Goal: Obtain resource: Download file/media

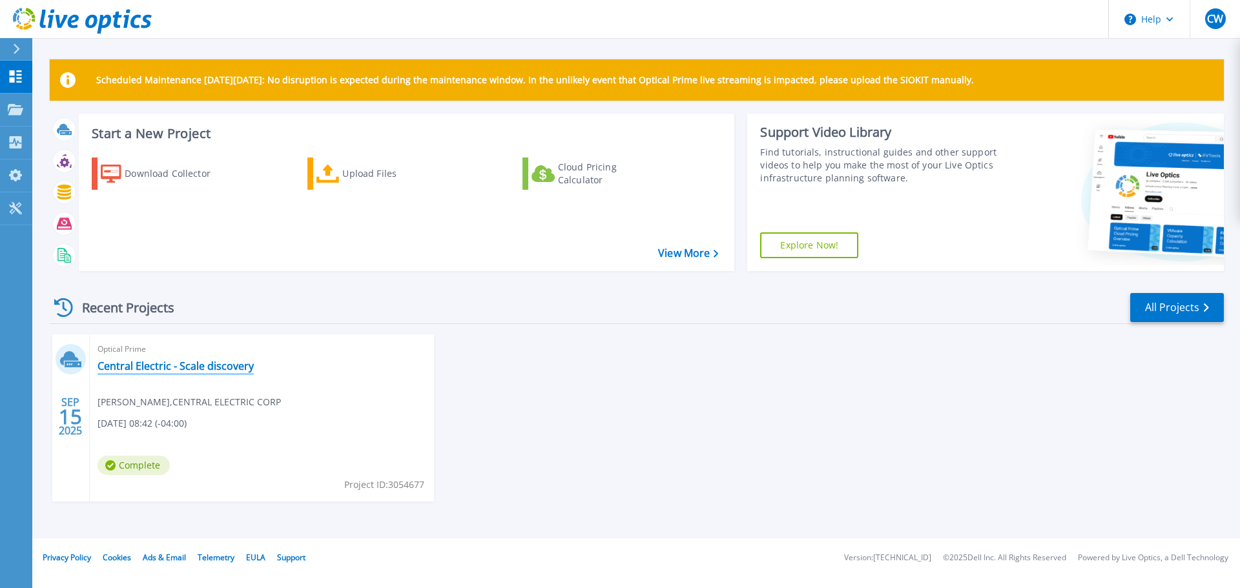
click at [221, 367] on link "Central Electric - Scale discovery" at bounding box center [176, 366] width 156 height 13
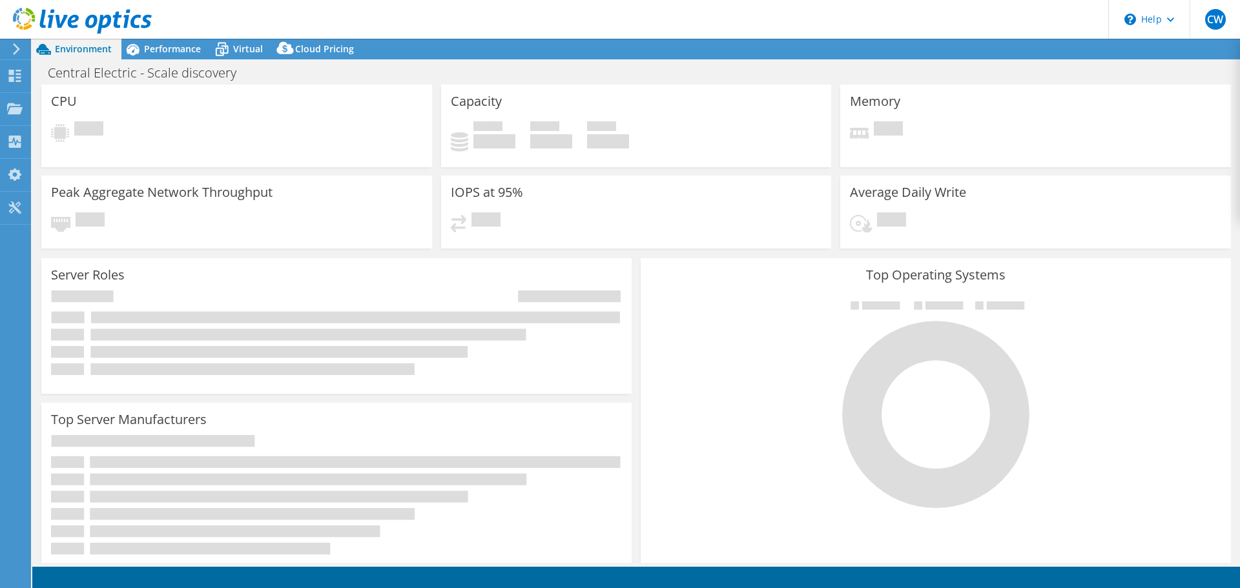
select select "USD"
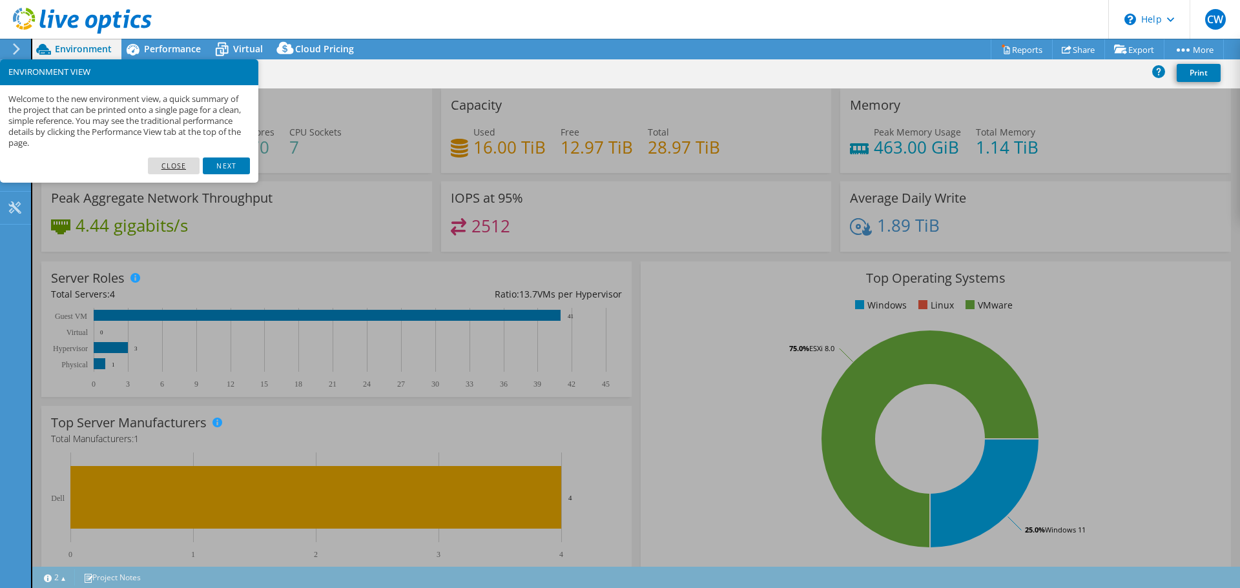
click at [181, 163] on link "Close" at bounding box center [174, 166] width 52 height 17
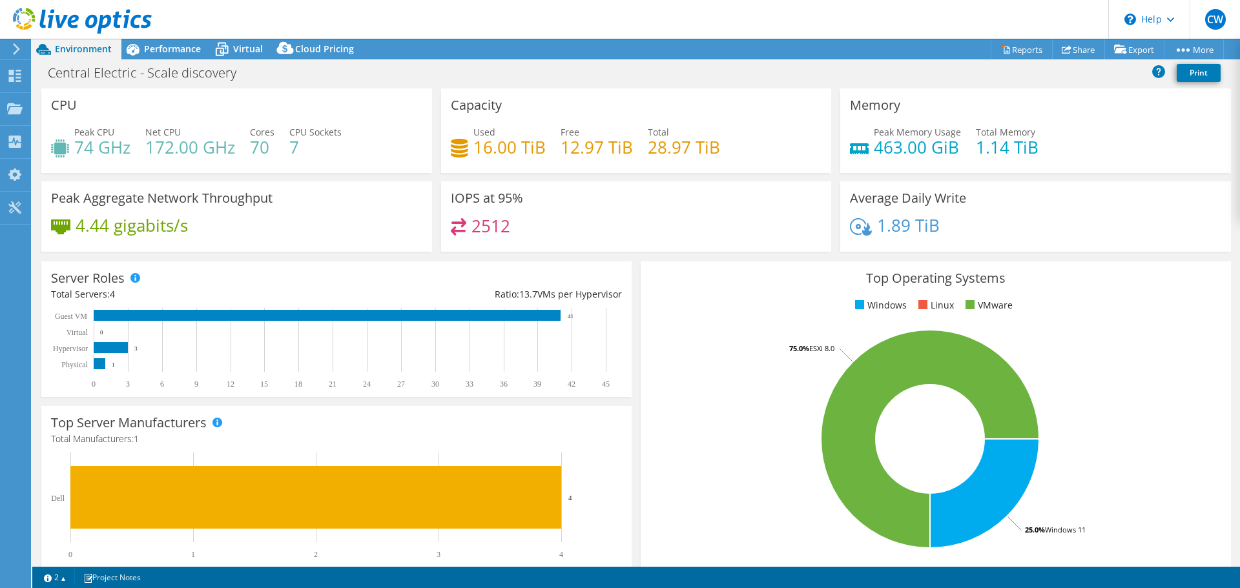
click at [920, 227] on h4 "1.89 TiB" at bounding box center [908, 225] width 63 height 14
click at [185, 52] on span "Performance" at bounding box center [172, 49] width 57 height 12
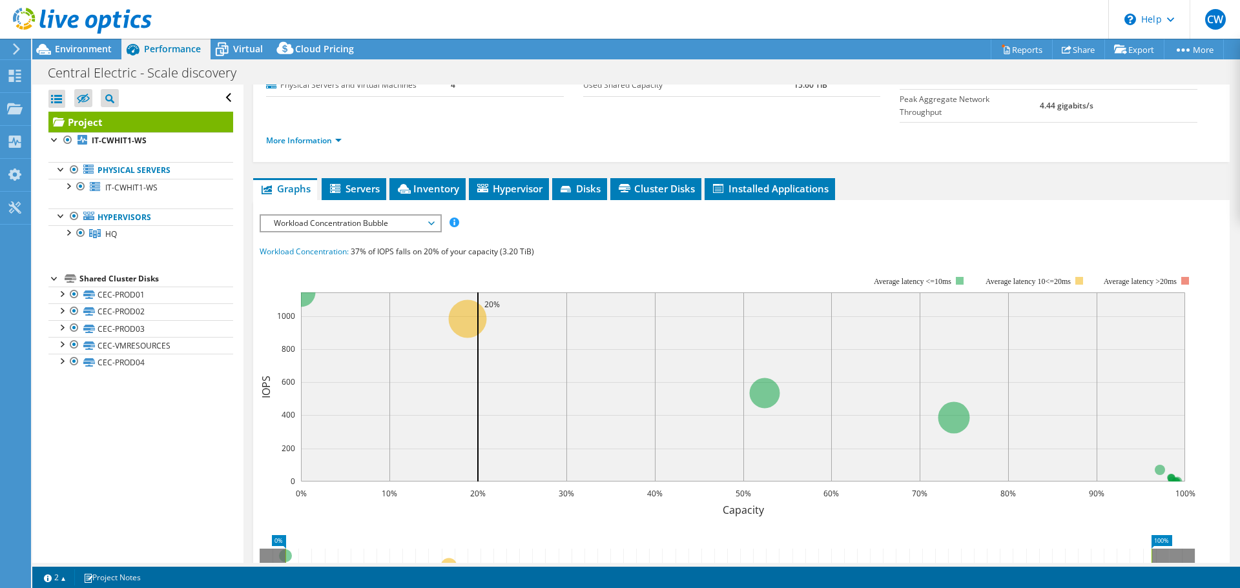
scroll to position [161, 0]
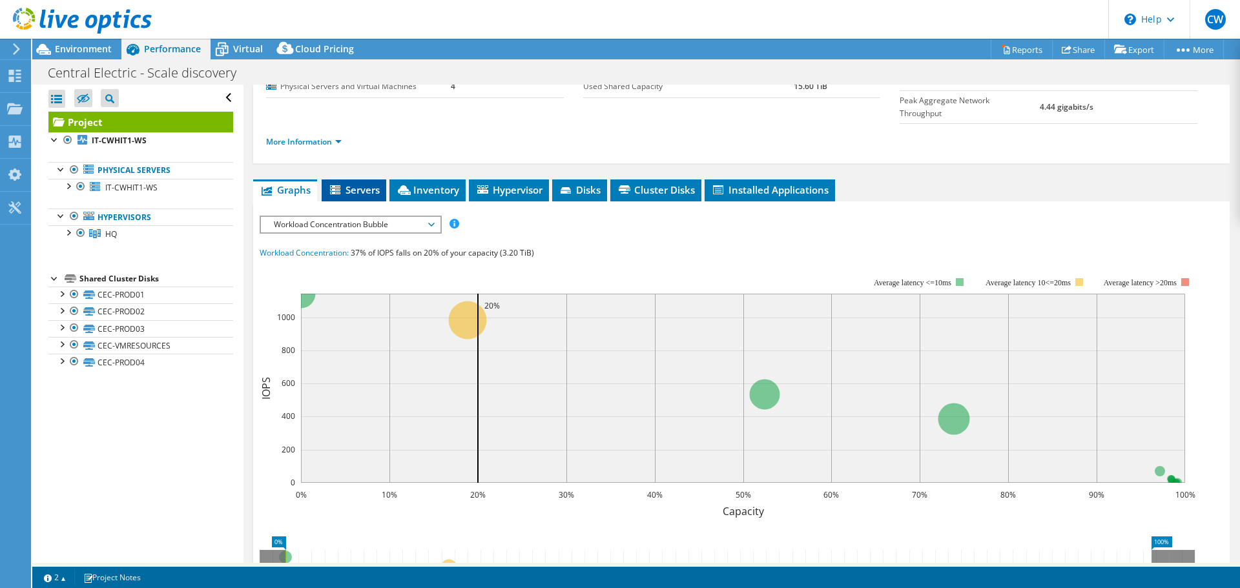
click at [361, 183] on span "Servers" at bounding box center [354, 189] width 52 height 13
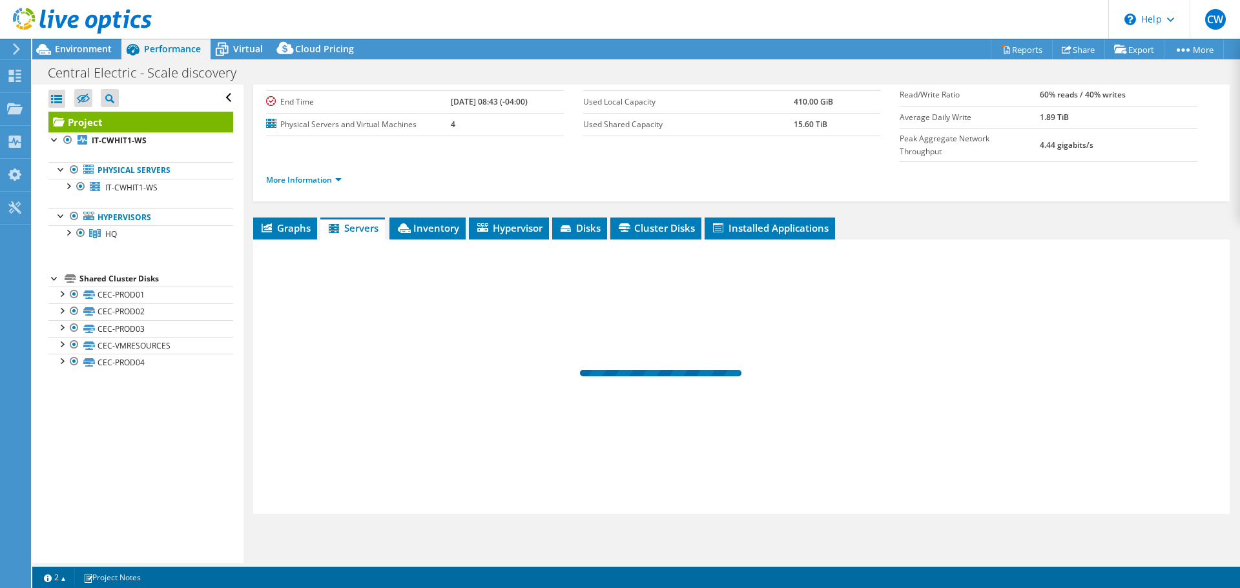
scroll to position [97, 0]
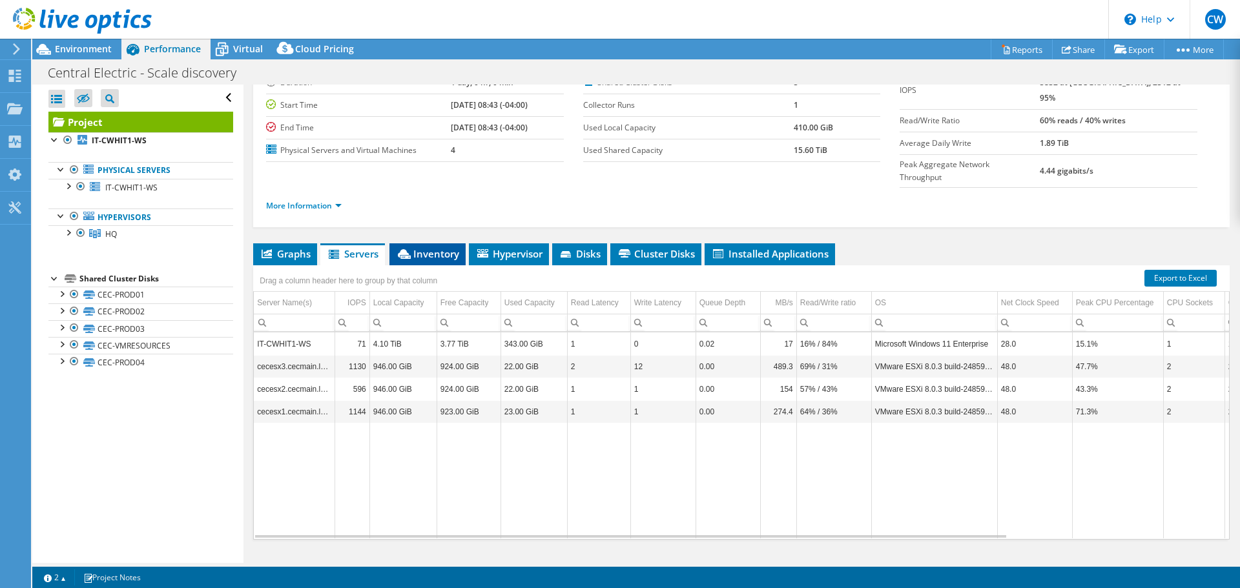
click at [443, 247] on span "Inventory" at bounding box center [427, 253] width 63 height 13
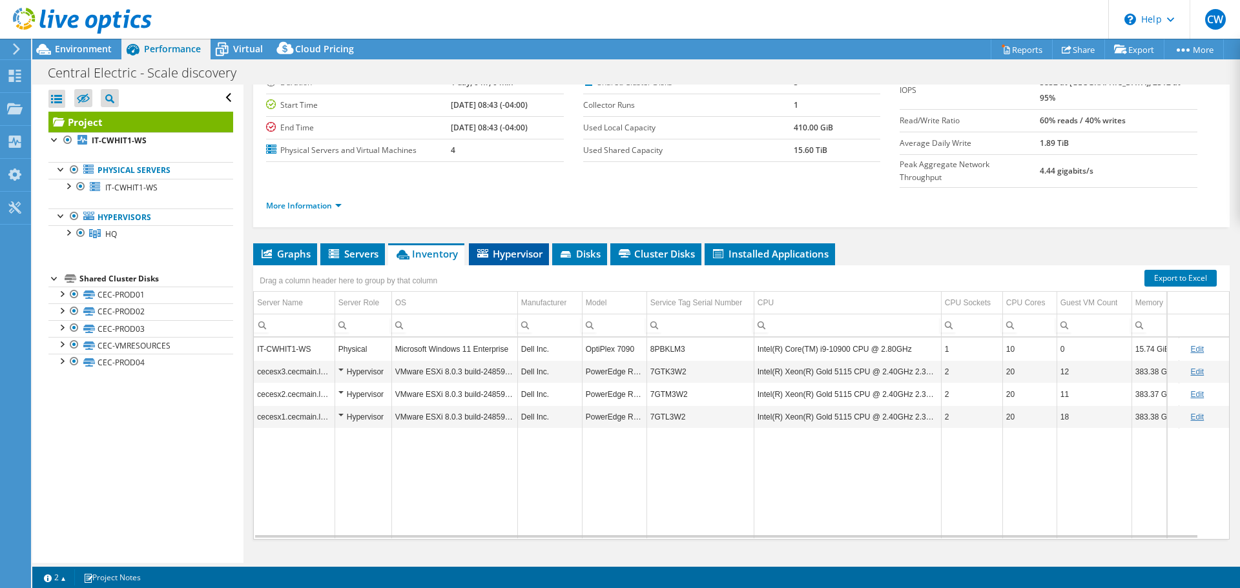
click at [501, 247] on span "Hypervisor" at bounding box center [508, 253] width 67 height 13
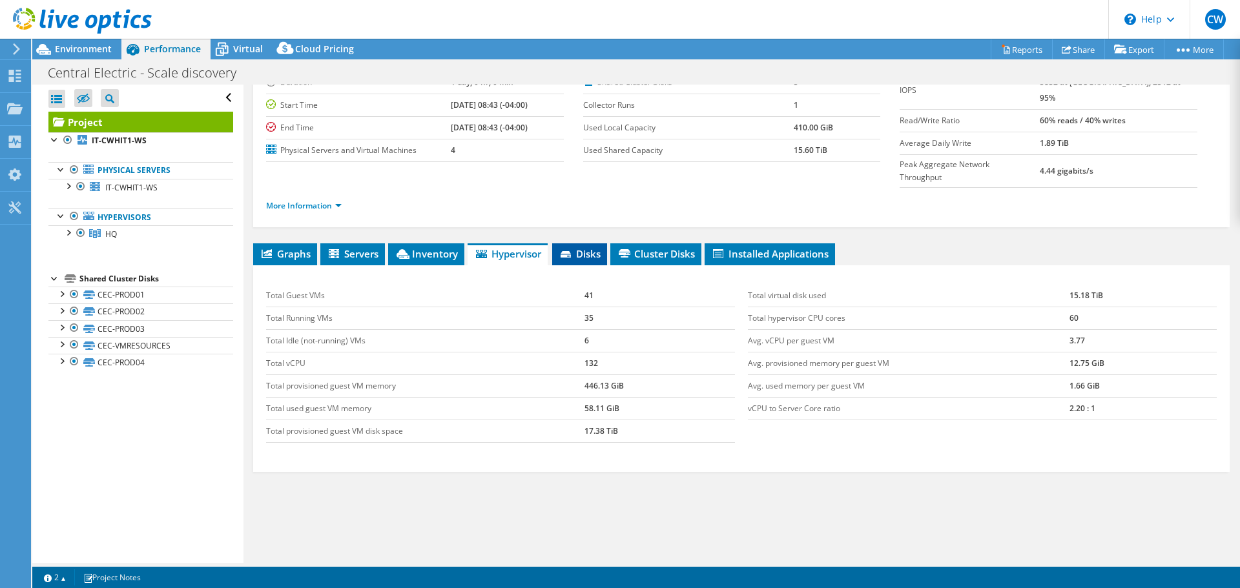
click at [579, 247] on span "Disks" at bounding box center [580, 253] width 42 height 13
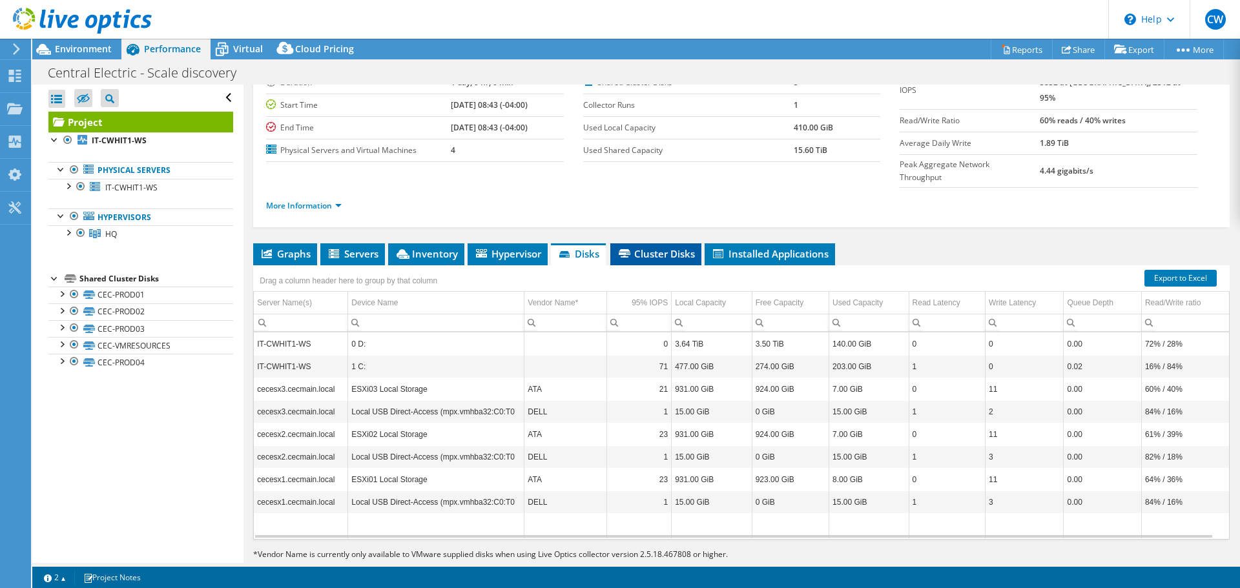
click at [681, 243] on li "Cluster Disks" at bounding box center [655, 254] width 91 height 22
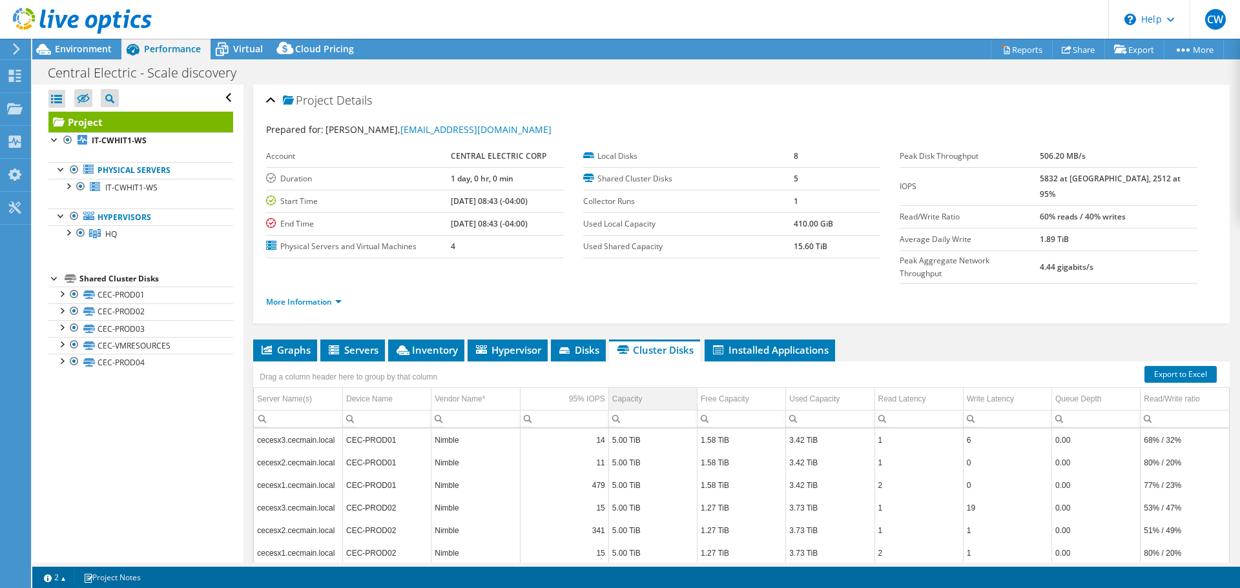
scroll to position [0, 0]
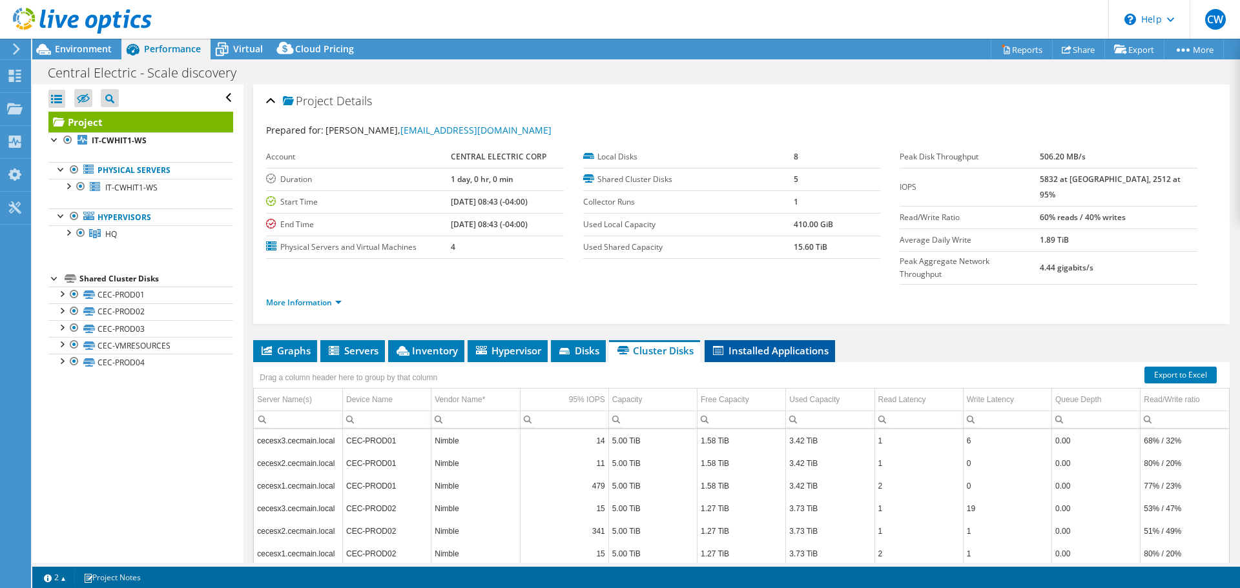
click at [756, 344] on span "Installed Applications" at bounding box center [770, 350] width 118 height 13
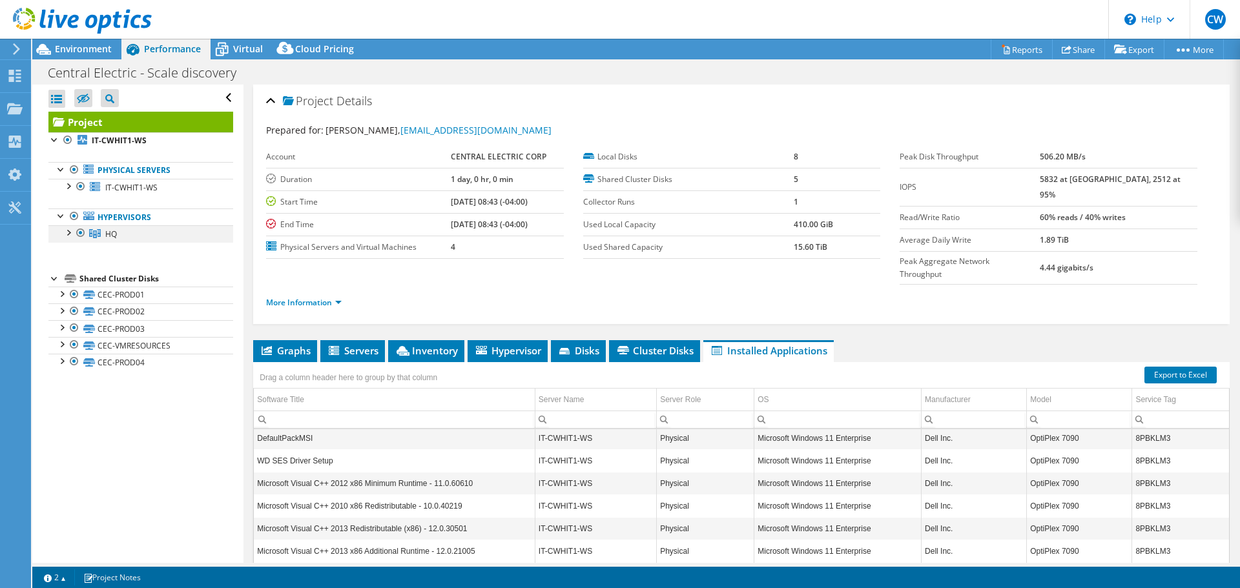
click at [67, 233] on div at bounding box center [67, 231] width 13 height 13
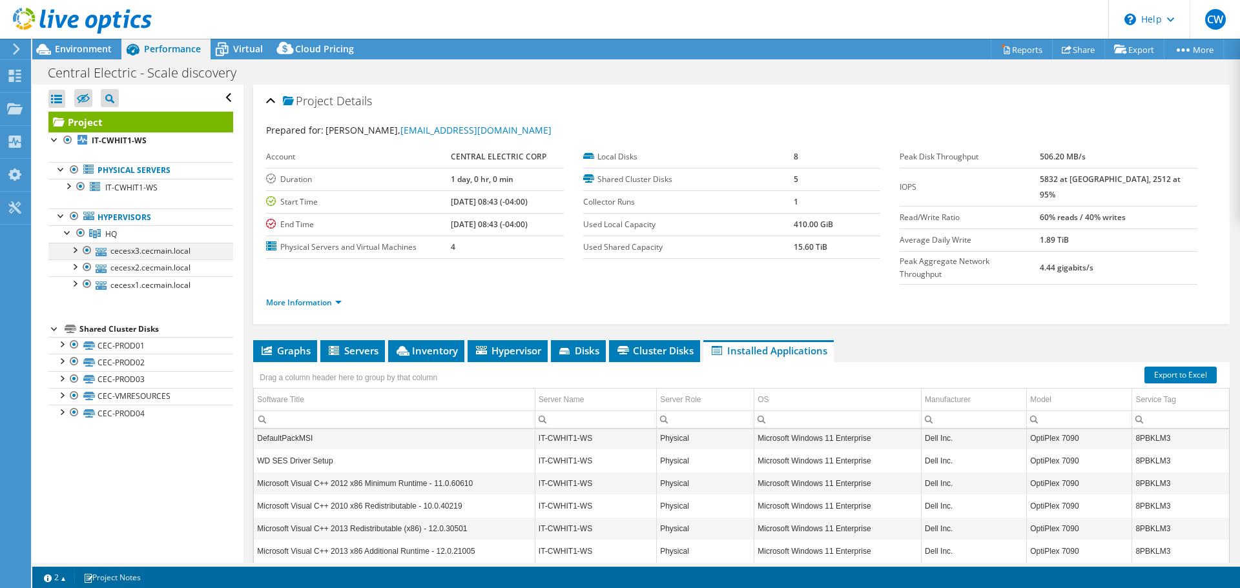
click at [70, 249] on div at bounding box center [74, 249] width 13 height 13
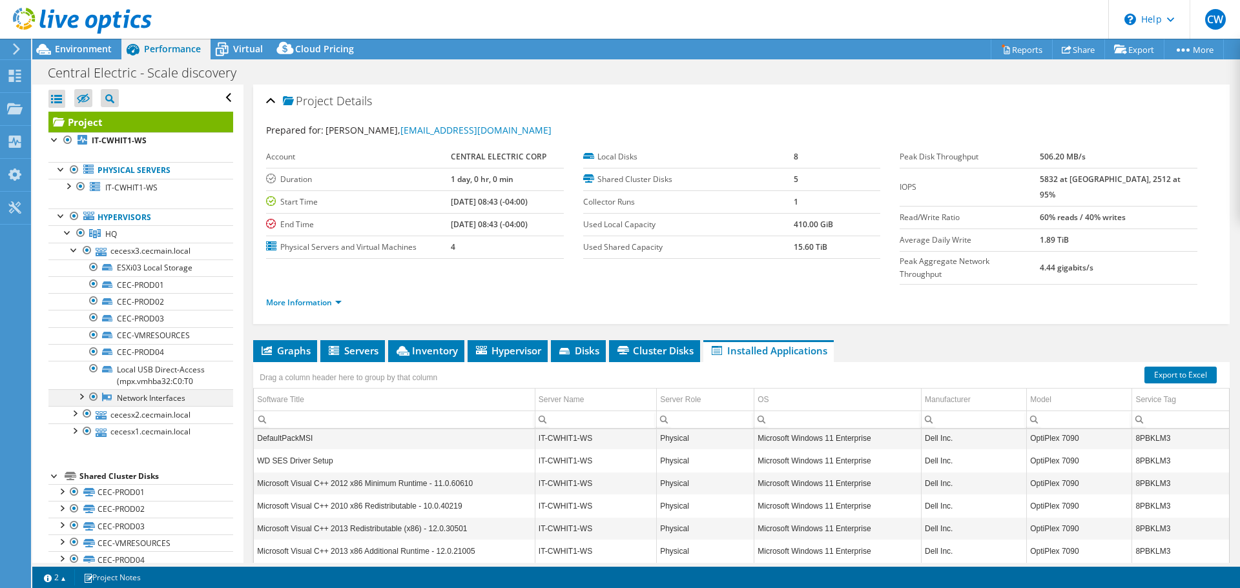
click at [84, 398] on div at bounding box center [80, 395] width 13 height 13
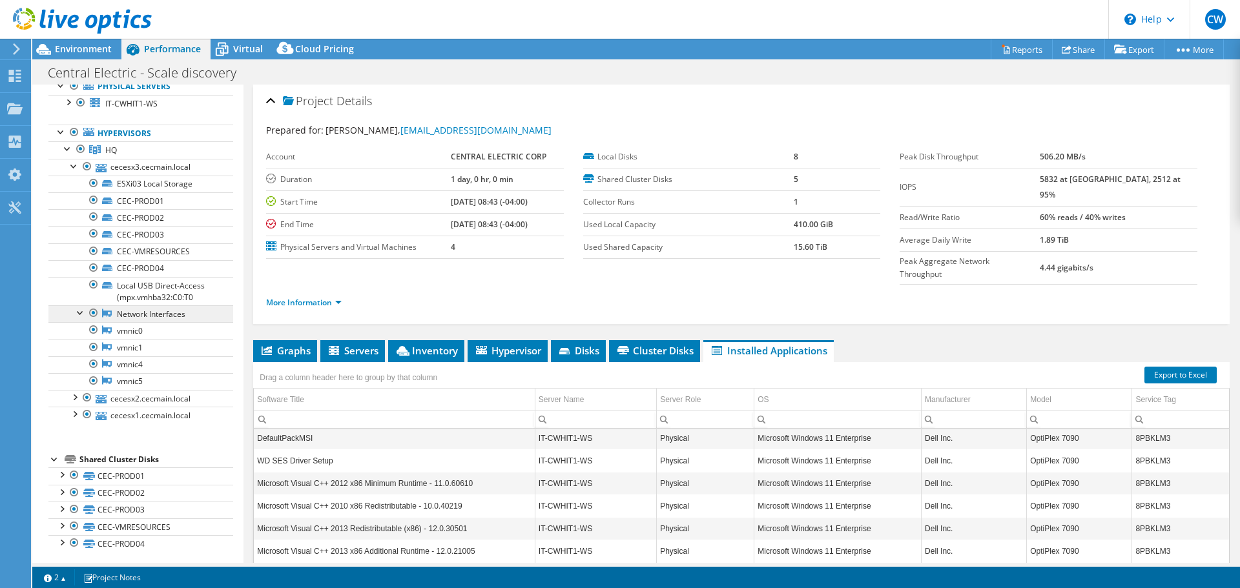
scroll to position [88, 0]
click at [72, 410] on div at bounding box center [74, 408] width 13 height 13
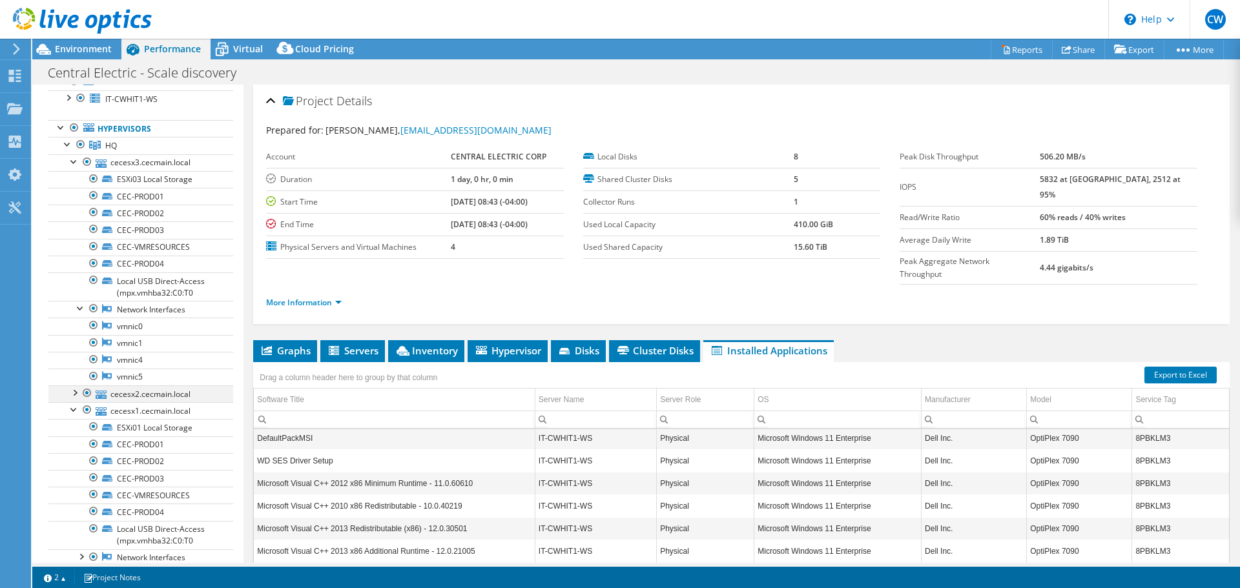
click at [76, 398] on div at bounding box center [74, 392] width 13 height 13
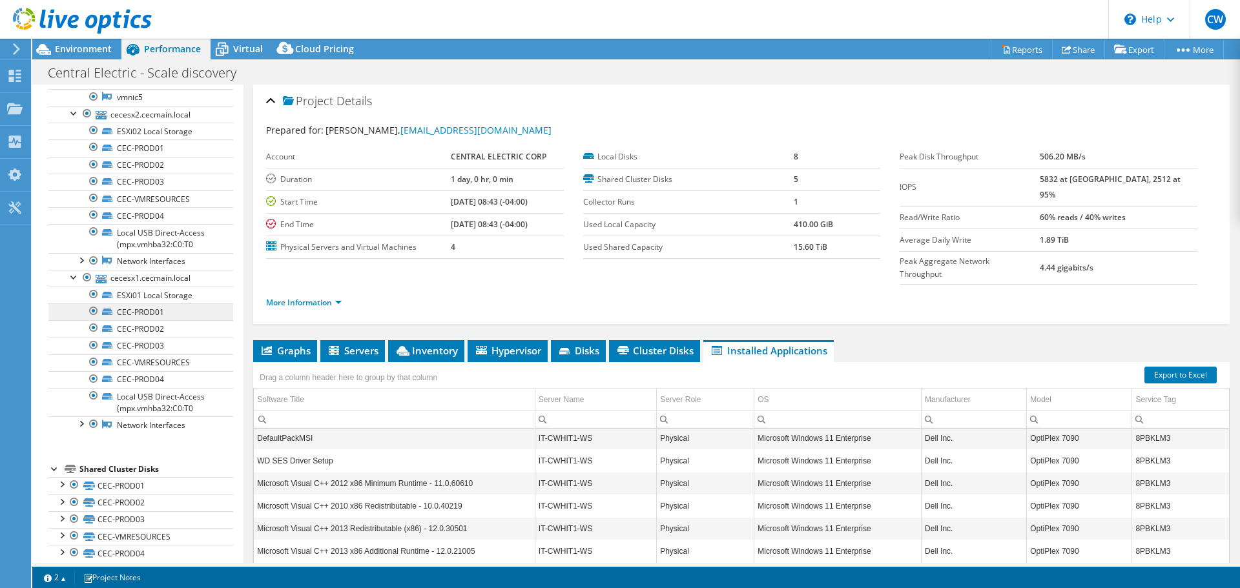
scroll to position [380, 0]
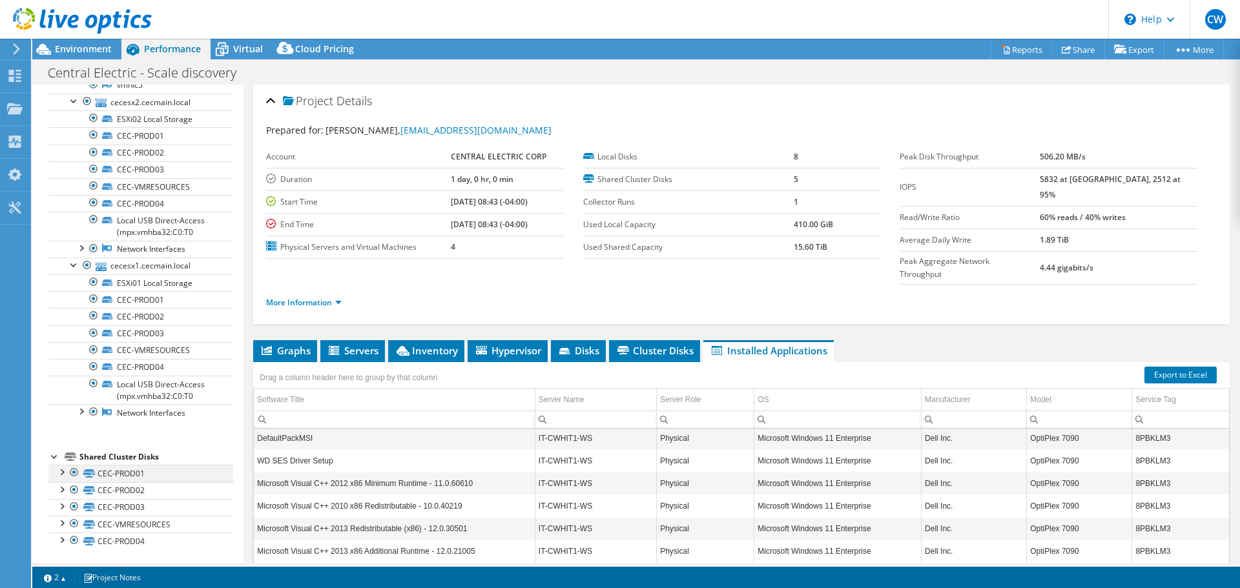
click at [63, 472] on div at bounding box center [61, 471] width 13 height 13
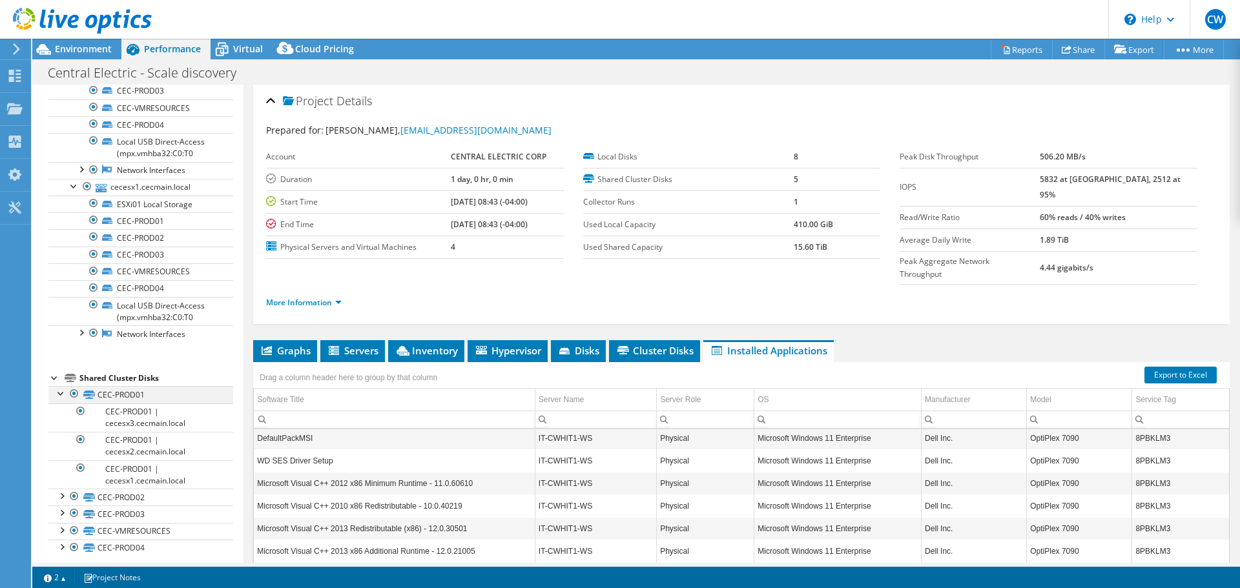
scroll to position [468, 0]
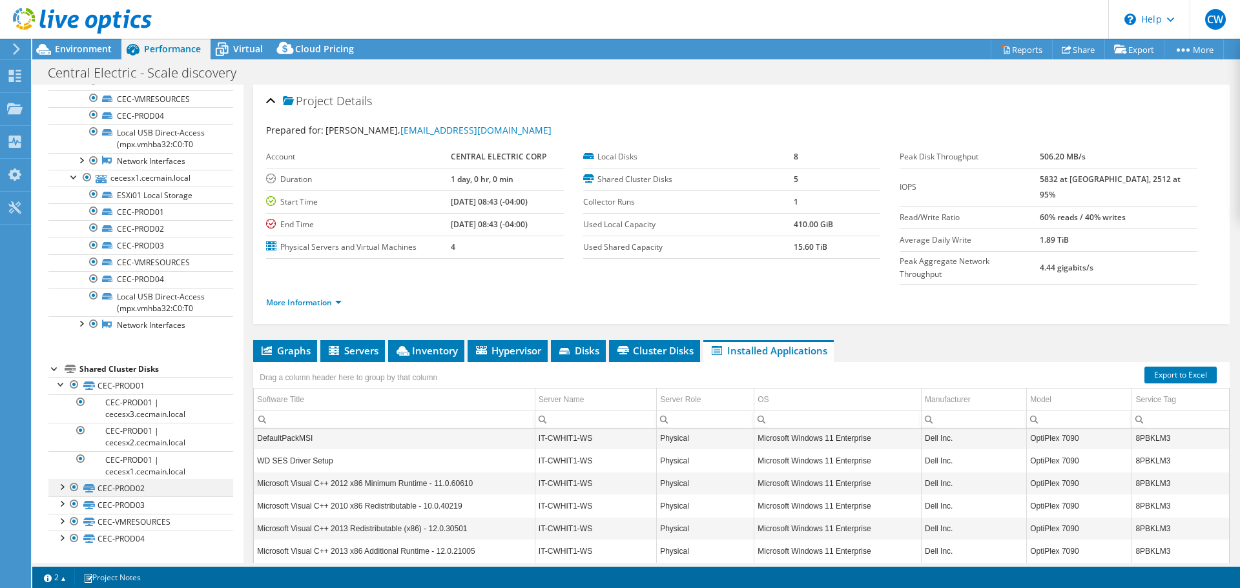
click at [61, 488] on div at bounding box center [61, 486] width 13 height 13
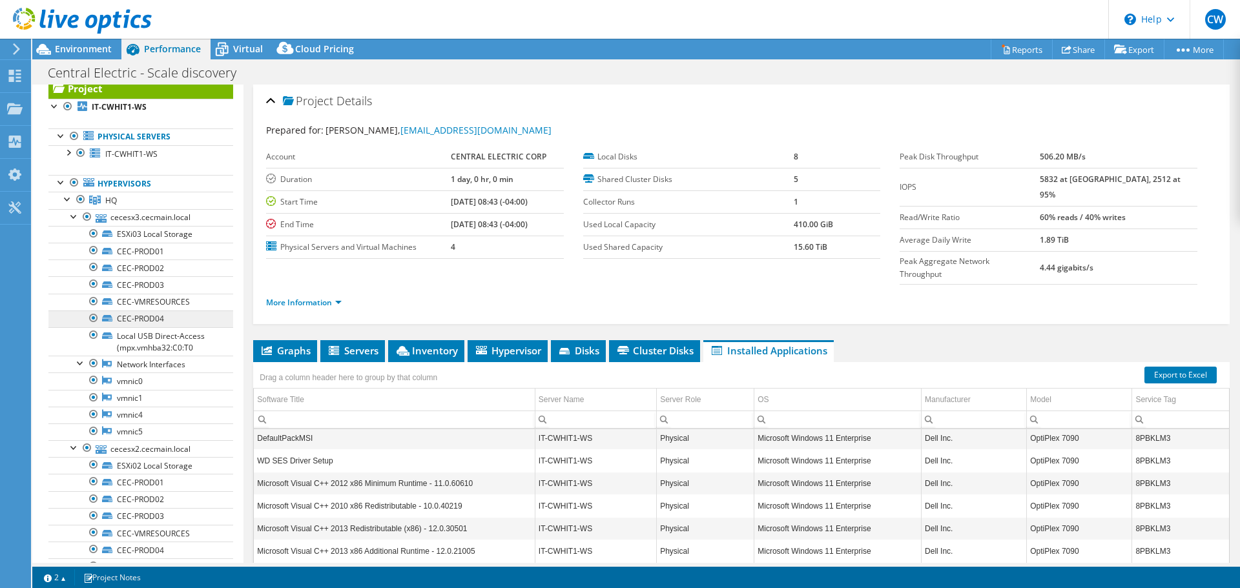
scroll to position [0, 0]
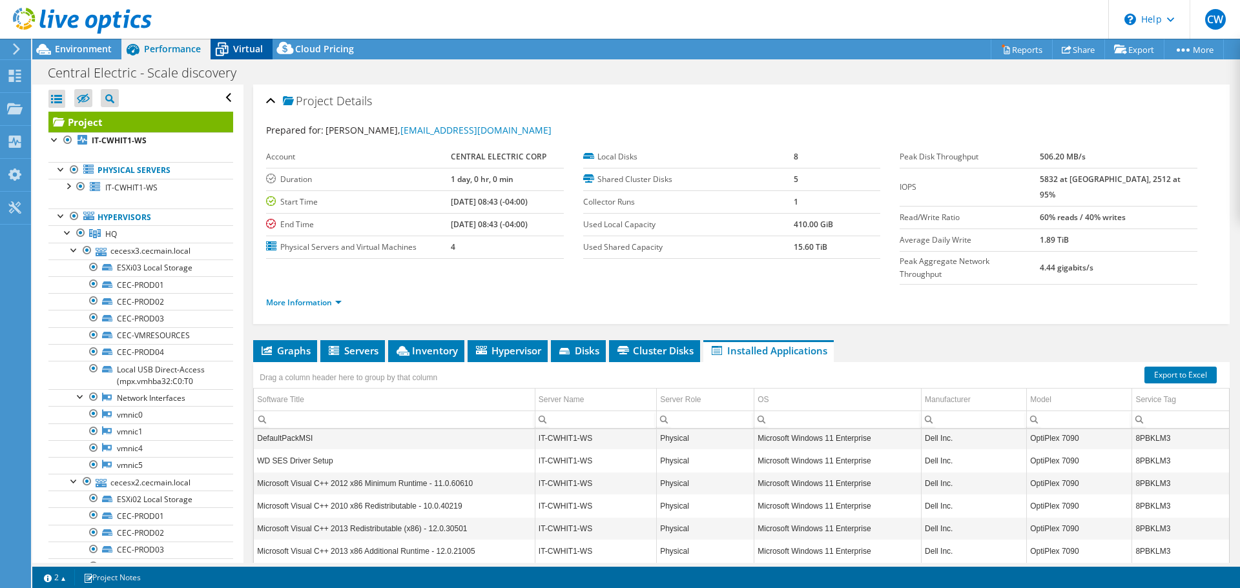
click at [240, 49] on span "Virtual" at bounding box center [248, 49] width 30 height 12
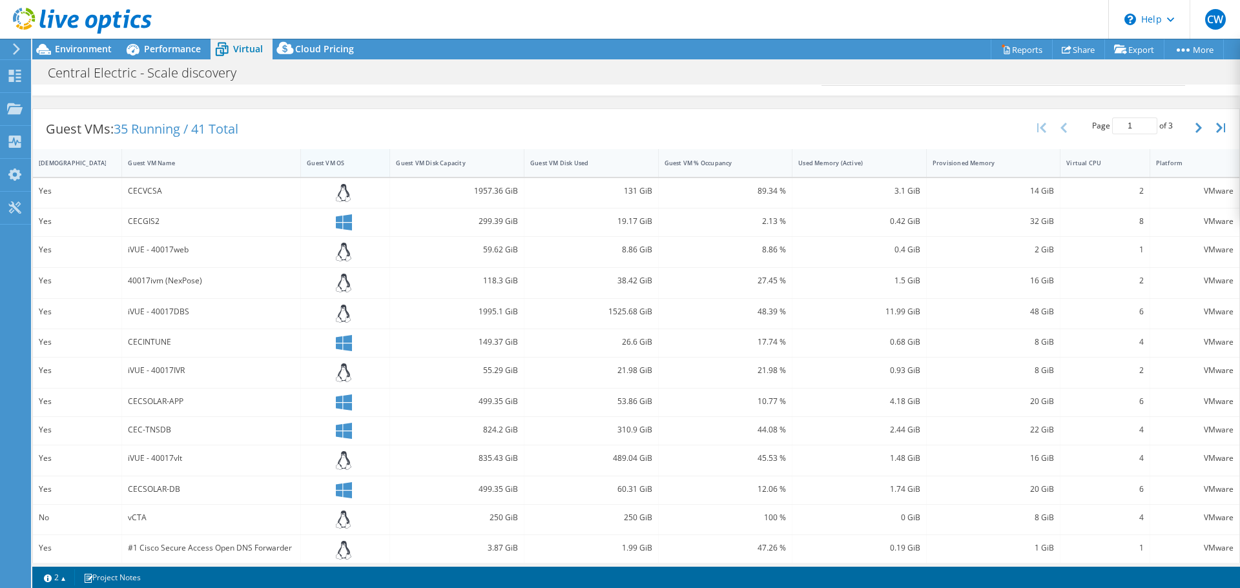
scroll to position [167, 0]
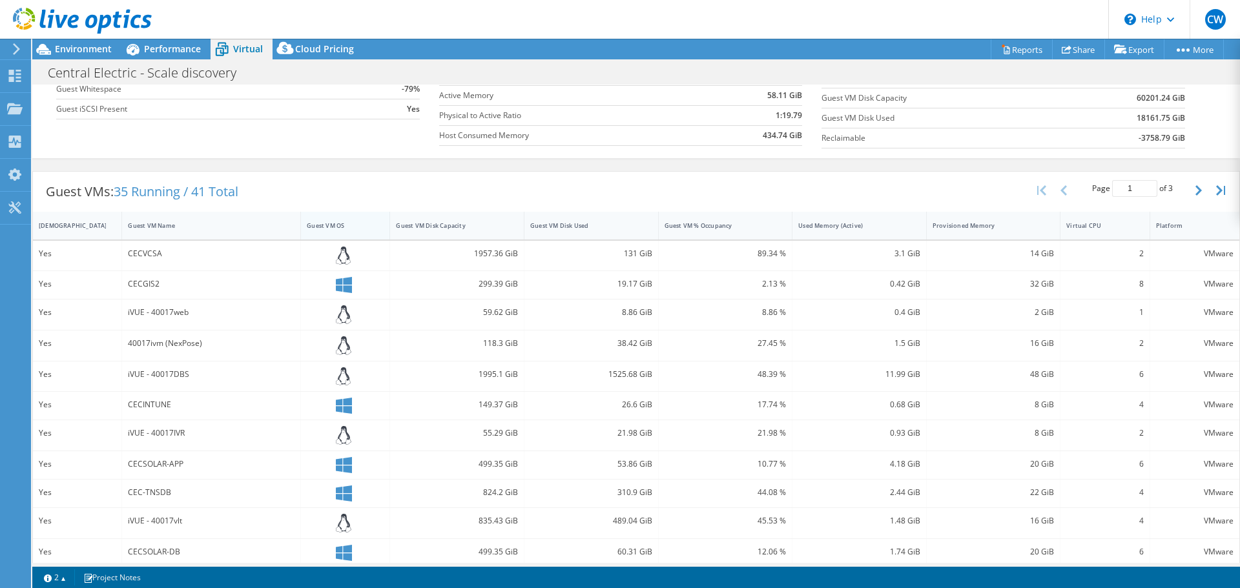
click at [335, 226] on div "Guest VM OS" at bounding box center [337, 226] width 61 height 8
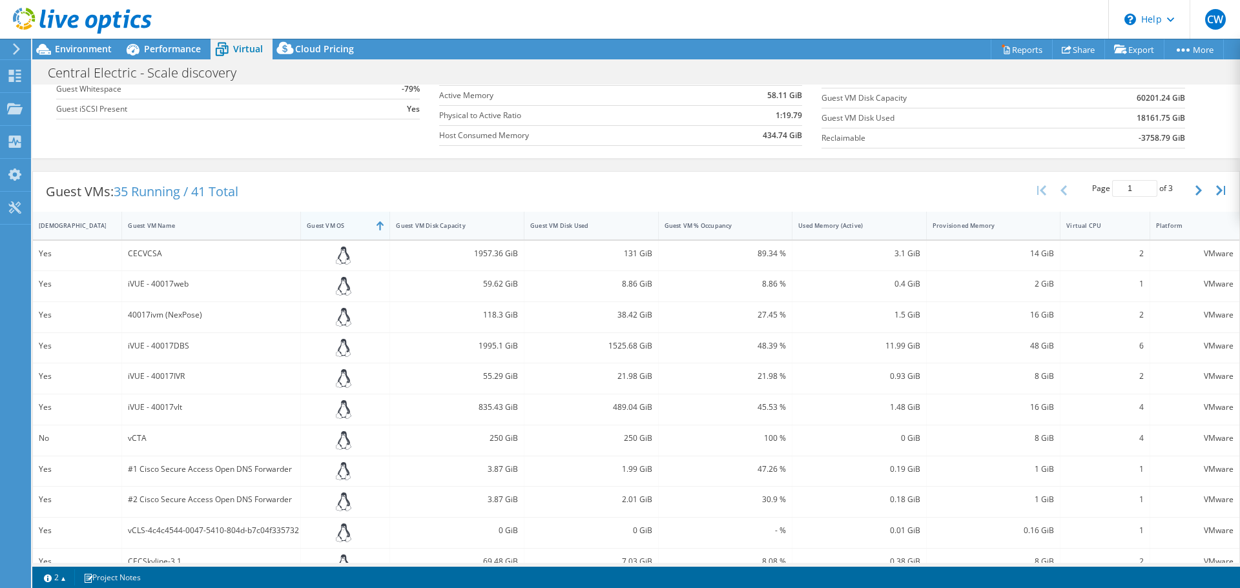
click at [342, 227] on div "Guest VM OS" at bounding box center [337, 226] width 61 height 8
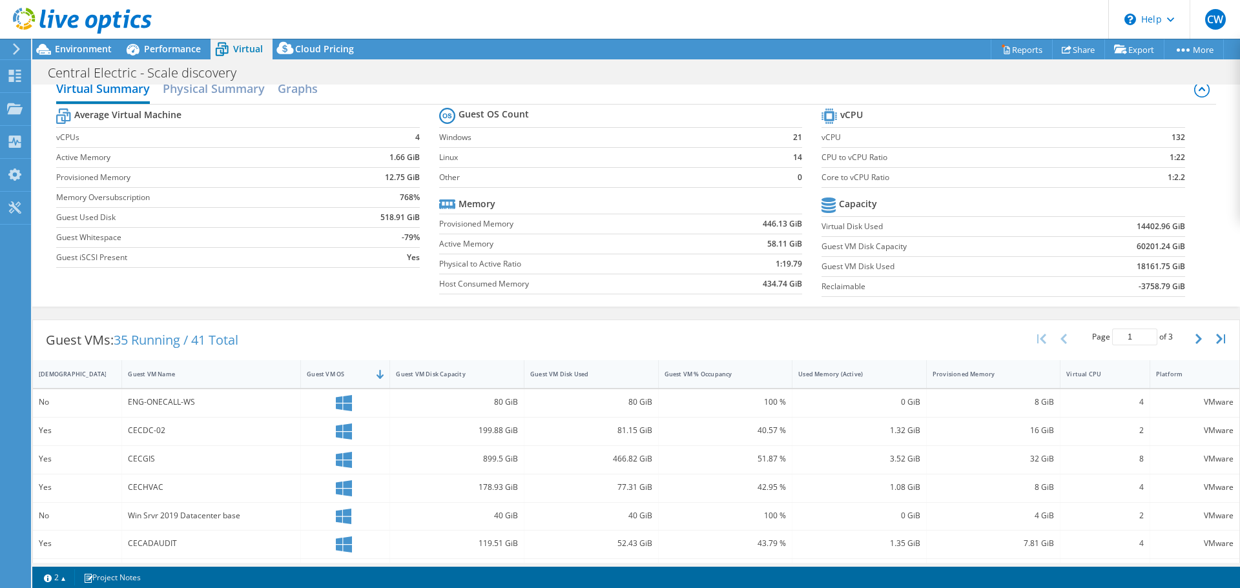
scroll to position [0, 0]
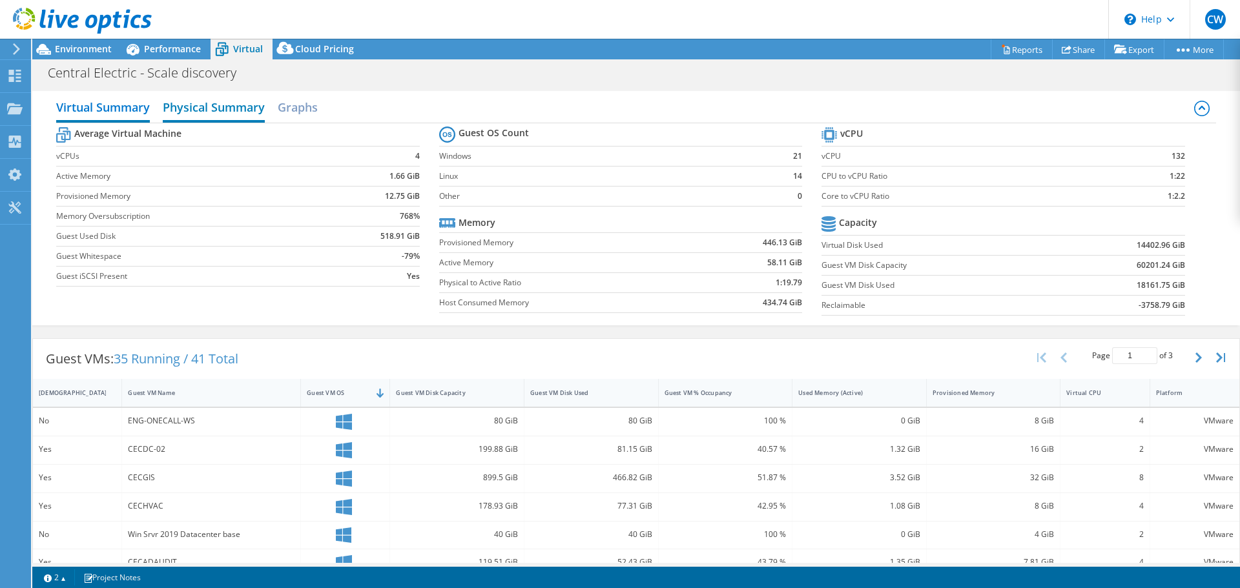
click at [245, 111] on h2 "Physical Summary" at bounding box center [214, 108] width 102 height 28
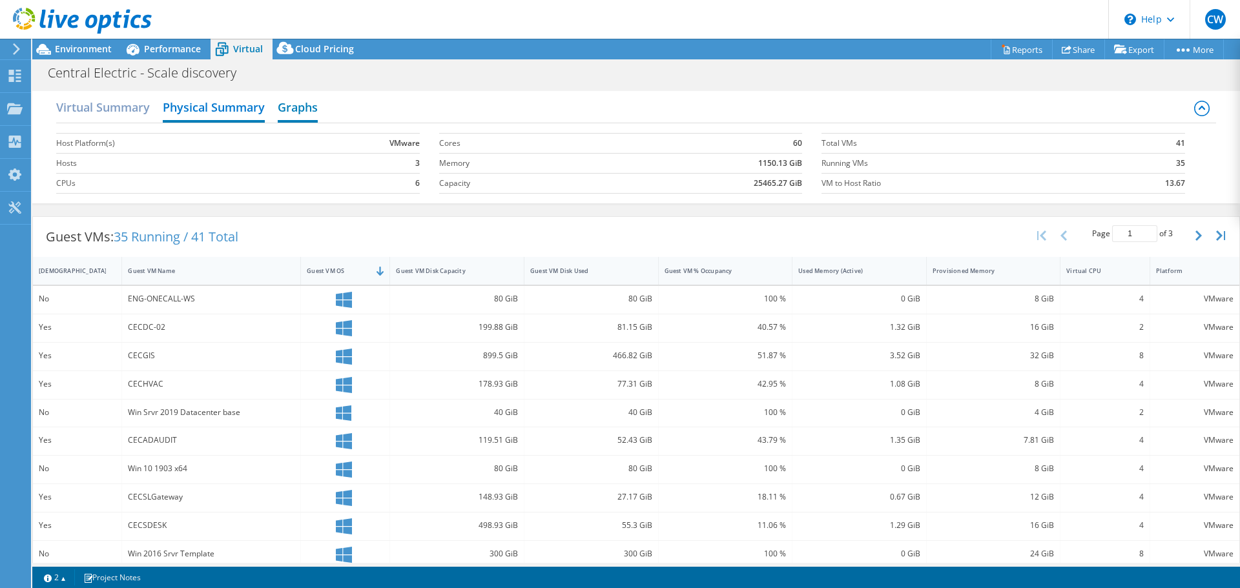
click at [301, 107] on h2 "Graphs" at bounding box center [298, 108] width 40 height 28
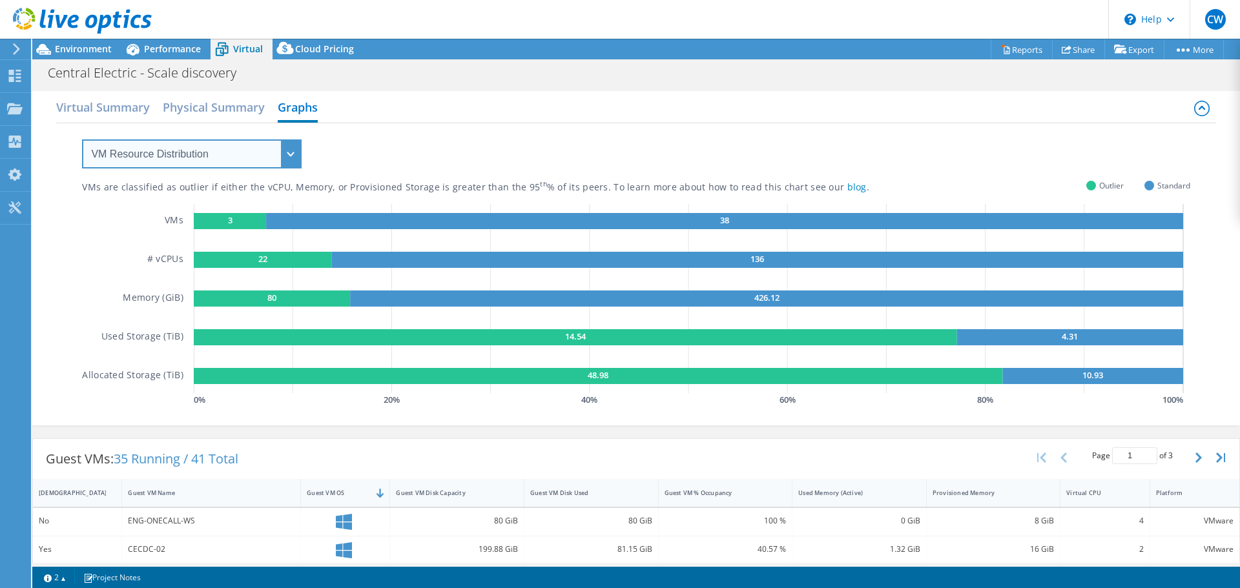
click at [272, 156] on select "VM Resource Distribution Provisioning Contrast Over Provisioning" at bounding box center [192, 154] width 220 height 29
click at [82, 140] on select "VM Resource Distribution Provisioning Contrast Over Provisioning" at bounding box center [192, 154] width 220 height 29
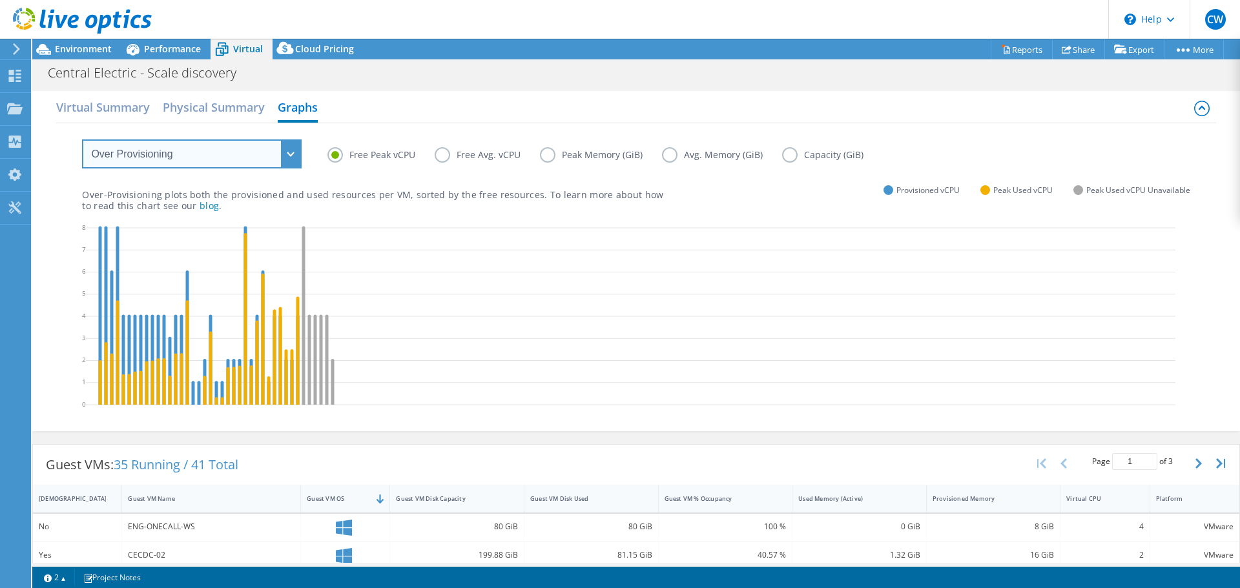
click at [297, 157] on select "VM Resource Distribution Provisioning Contrast Over Provisioning" at bounding box center [192, 154] width 220 height 29
click at [82, 140] on select "VM Resource Distribution Provisioning Contrast Over Provisioning" at bounding box center [192, 154] width 220 height 29
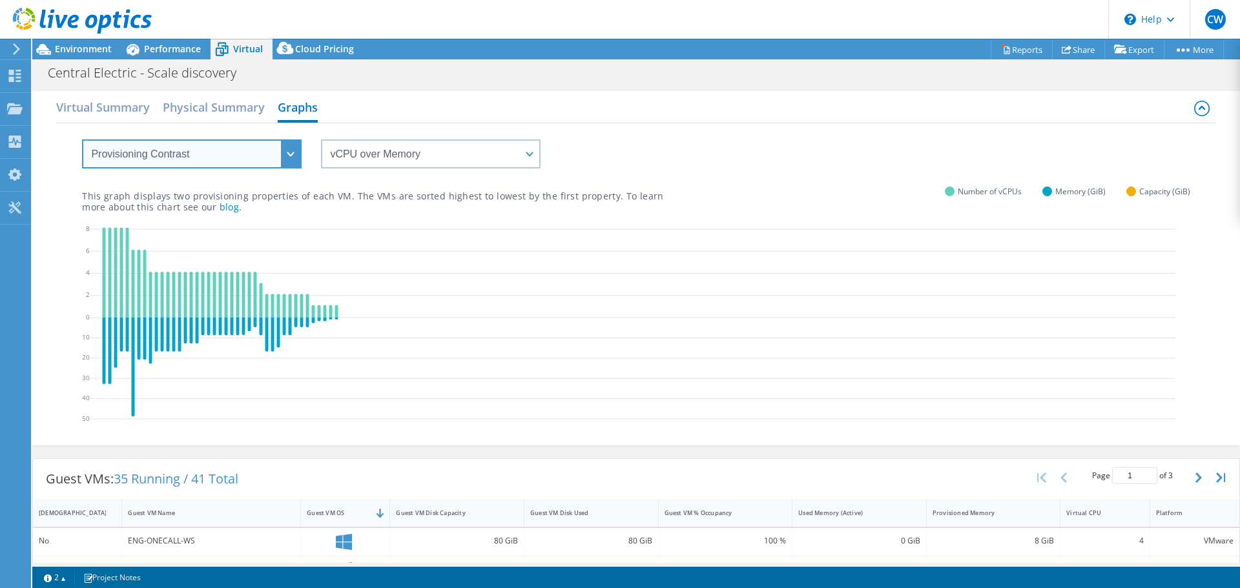
click at [292, 156] on select "VM Resource Distribution Provisioning Contrast Over Provisioning" at bounding box center [192, 154] width 220 height 29
select select "VM Resource Distribution"
click at [82, 140] on select "VM Resource Distribution Provisioning Contrast Over Provisioning" at bounding box center [192, 154] width 220 height 29
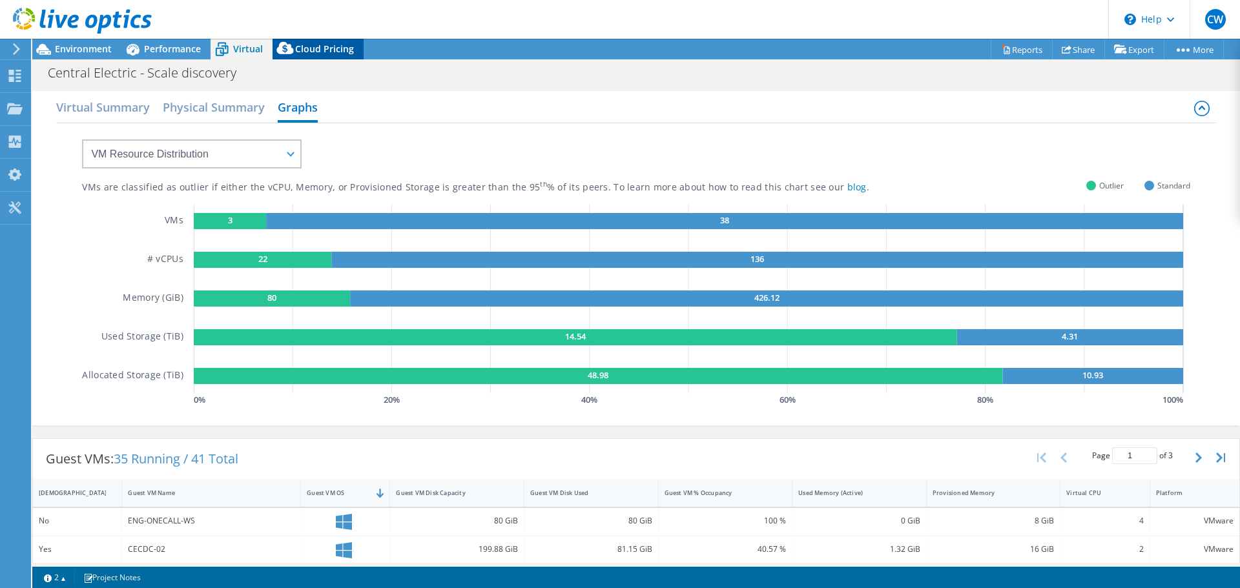
click at [327, 51] on span "Cloud Pricing" at bounding box center [324, 49] width 59 height 12
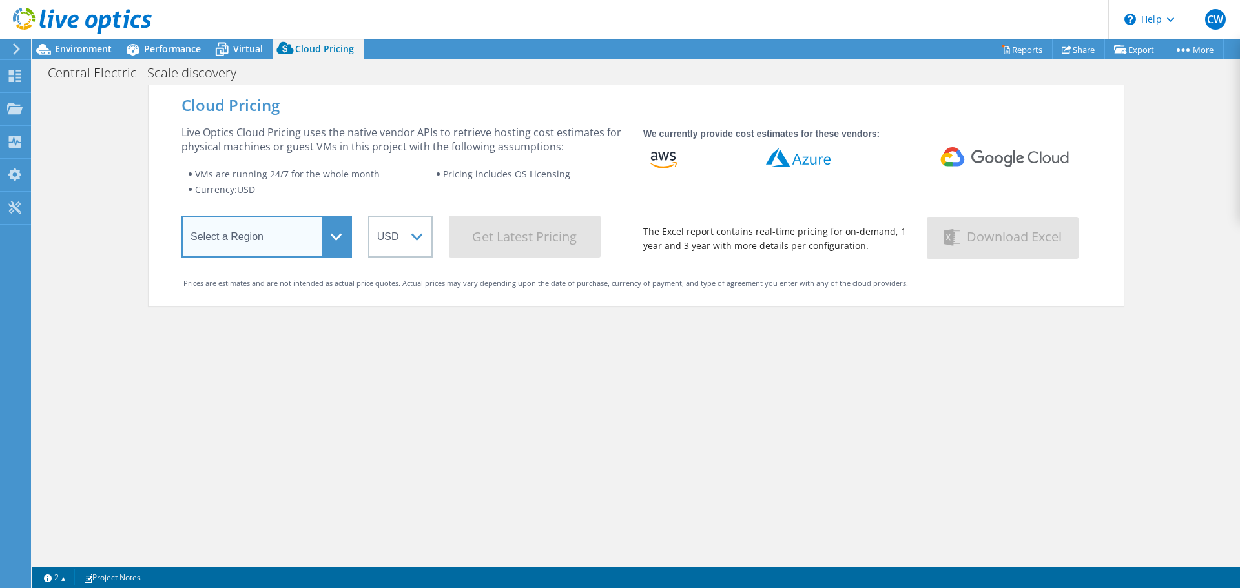
click at [318, 234] on select "Select a Region Asia Pacific (Hong Kong) Asia Pacific (Mumbai) Asia Pacific (Se…" at bounding box center [266, 237] width 171 height 42
select select "USEast"
click at [181, 218] on select "Select a Region Asia Pacific (Hong Kong) Asia Pacific (Mumbai) Asia Pacific (Se…" at bounding box center [266, 237] width 171 height 42
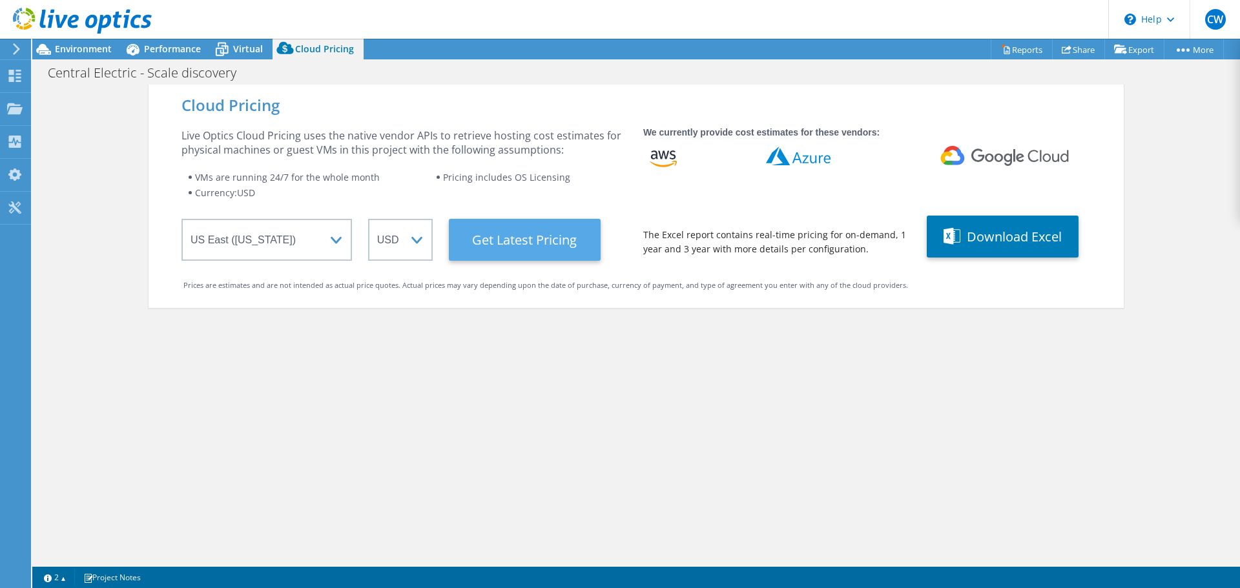
click at [485, 248] on Latest "Get Latest Pricing" at bounding box center [525, 240] width 152 height 42
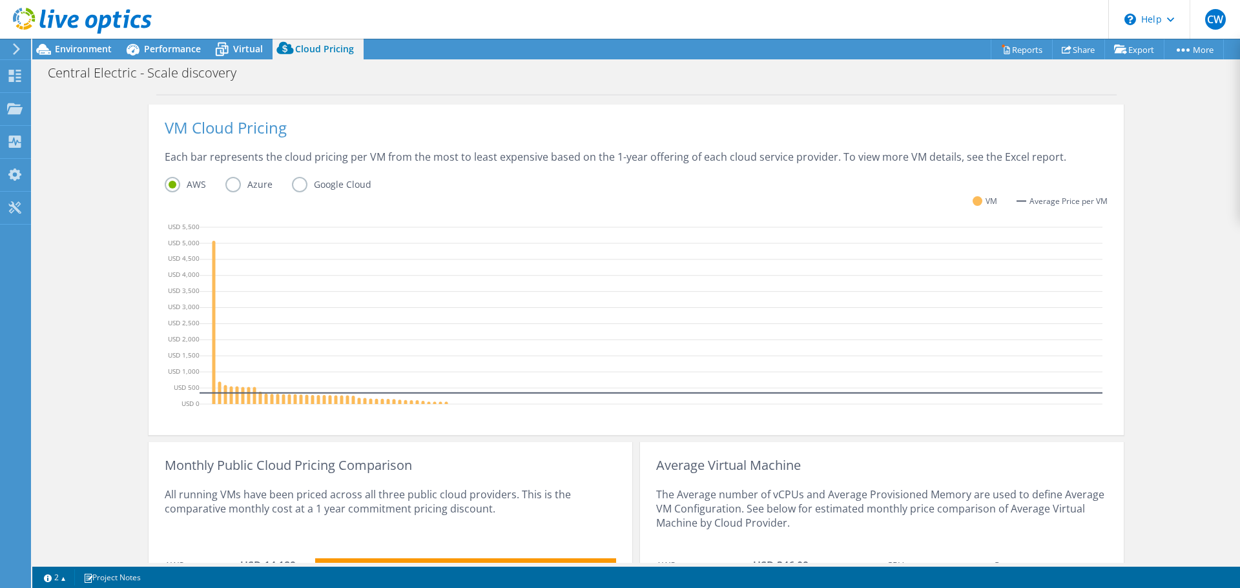
scroll to position [254, 0]
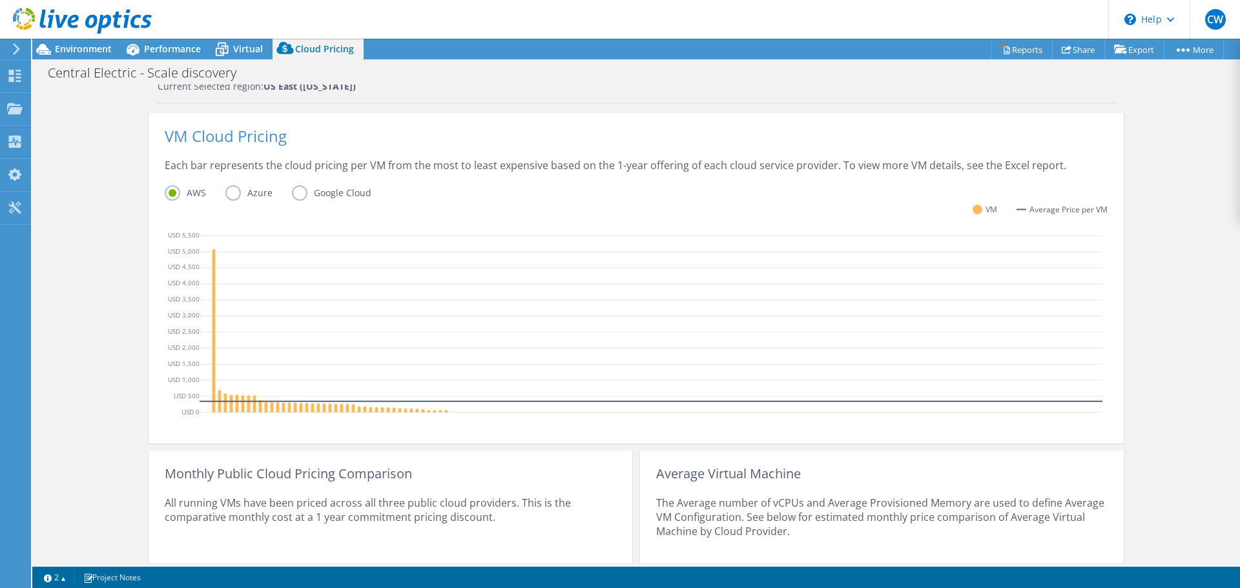
click at [231, 192] on label "Azure" at bounding box center [258, 193] width 67 height 16
click at [0, 0] on input "Azure" at bounding box center [0, 0] width 0 height 0
click at [292, 191] on label "Google Cloud" at bounding box center [341, 193] width 99 height 16
click at [0, 0] on input "Google Cloud" at bounding box center [0, 0] width 0 height 0
click at [171, 195] on label "AWS" at bounding box center [195, 193] width 61 height 16
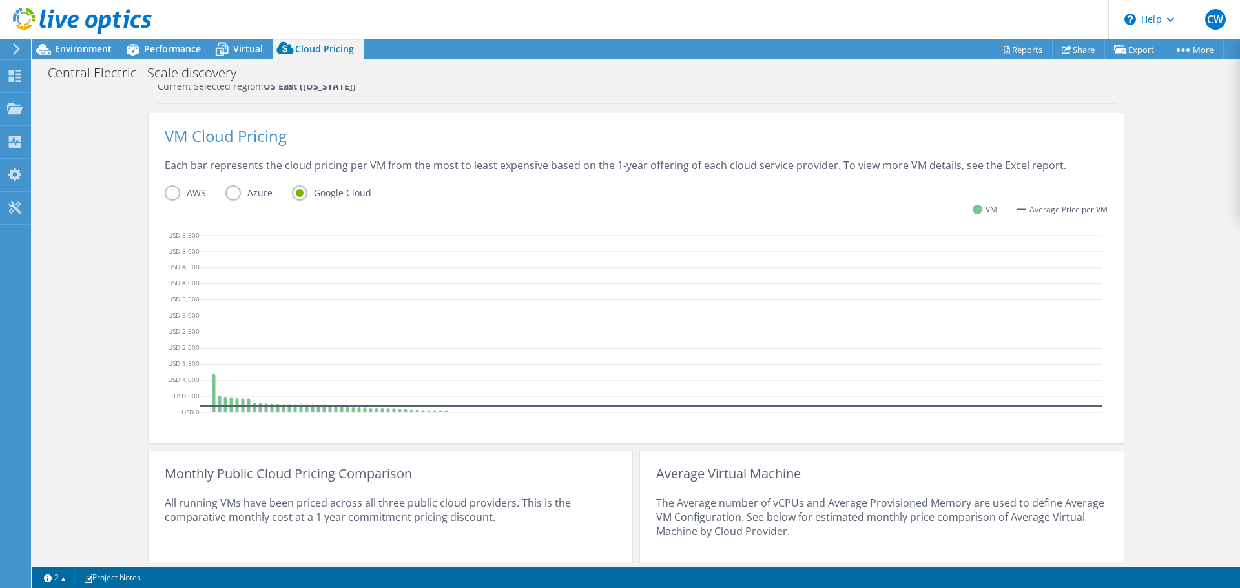
click at [0, 0] on input "AWS" at bounding box center [0, 0] width 0 height 0
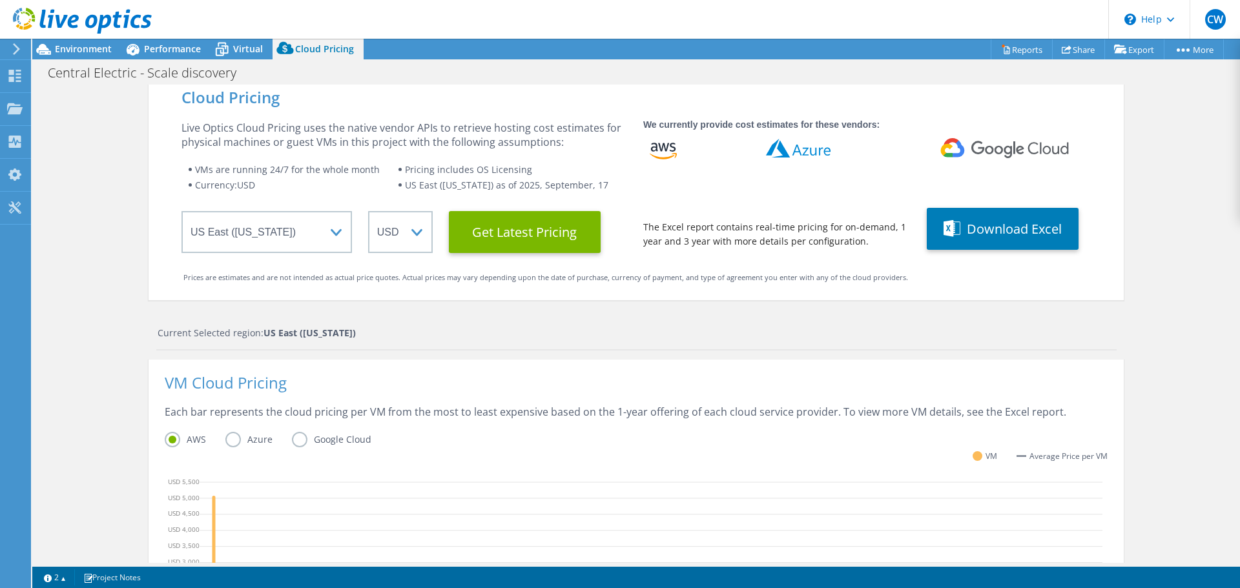
scroll to position [0, 0]
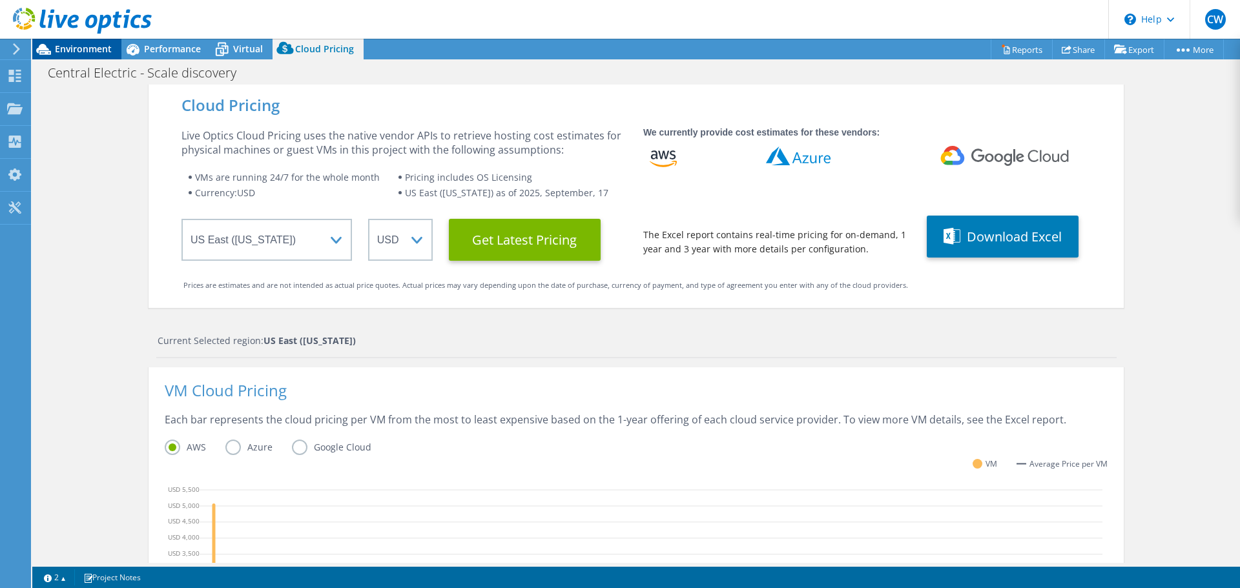
click at [57, 51] on span "Environment" at bounding box center [83, 49] width 57 height 12
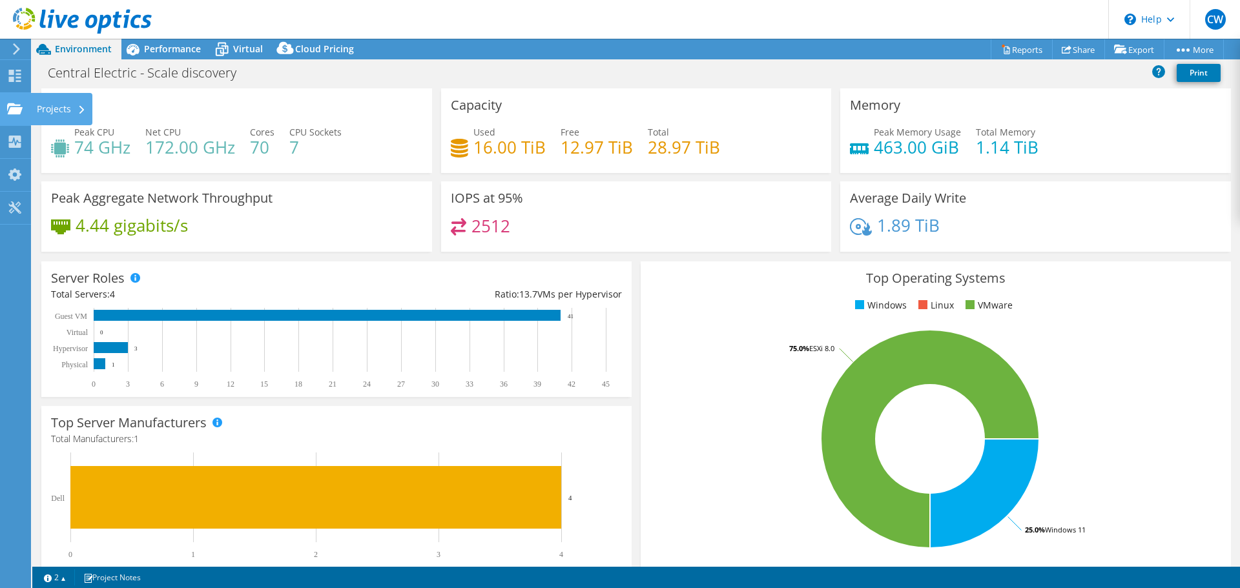
click at [13, 110] on use at bounding box center [15, 108] width 16 height 11
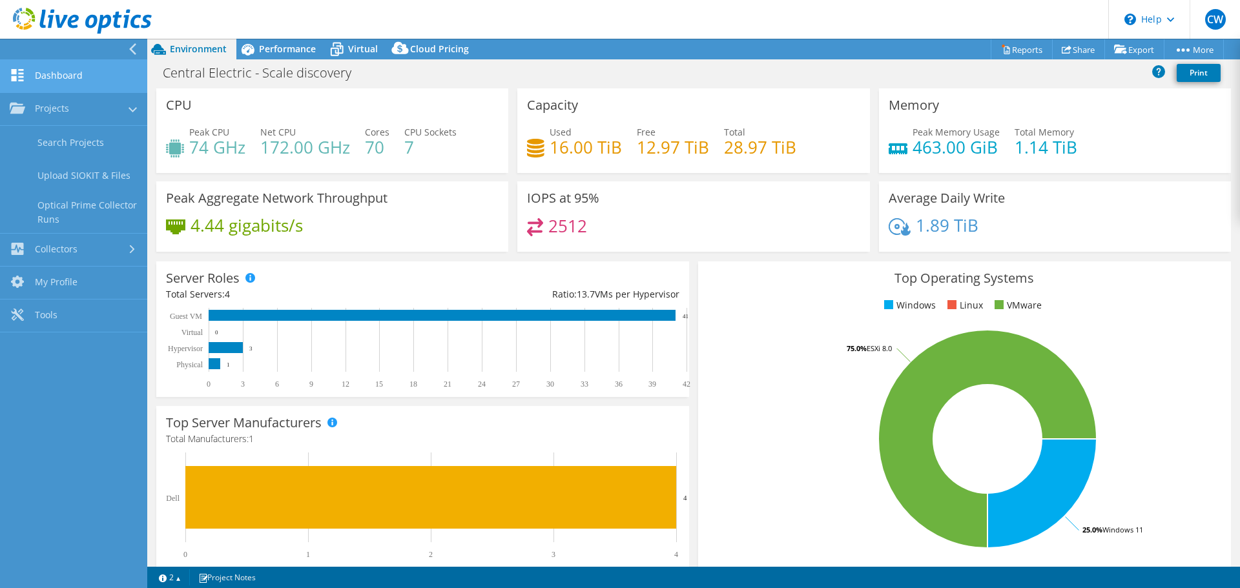
click at [28, 84] on link "Dashboard" at bounding box center [73, 76] width 147 height 33
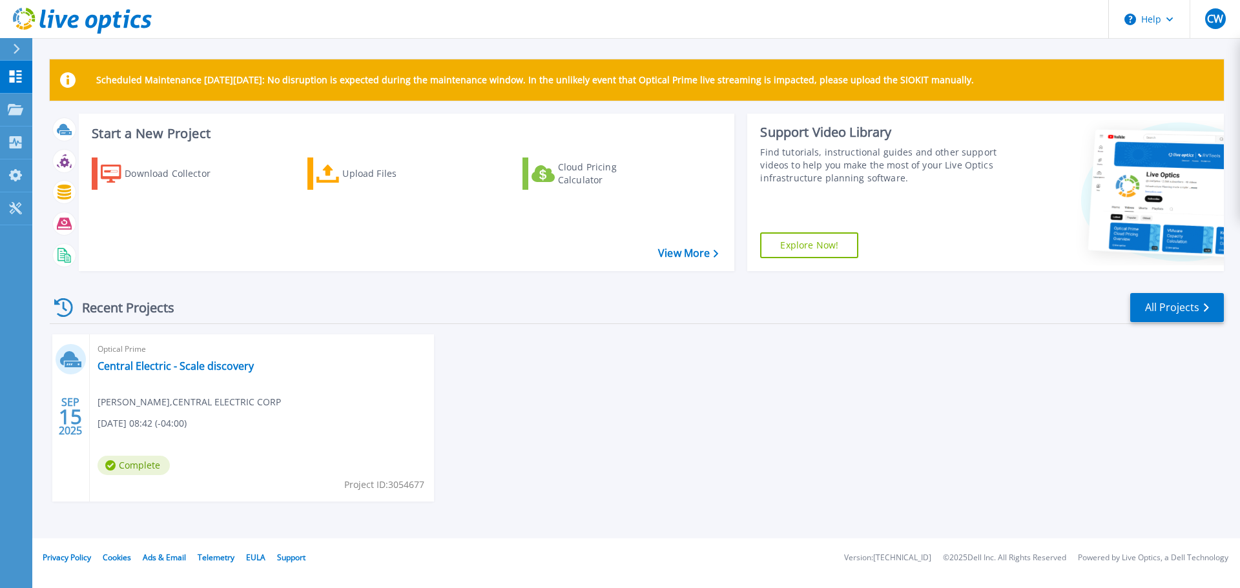
click at [735, 424] on div "SEP 15 2025 Optical Prime Central Electric - Scale discovery Cliff Whitcomb , C…" at bounding box center [631, 431] width 1184 height 193
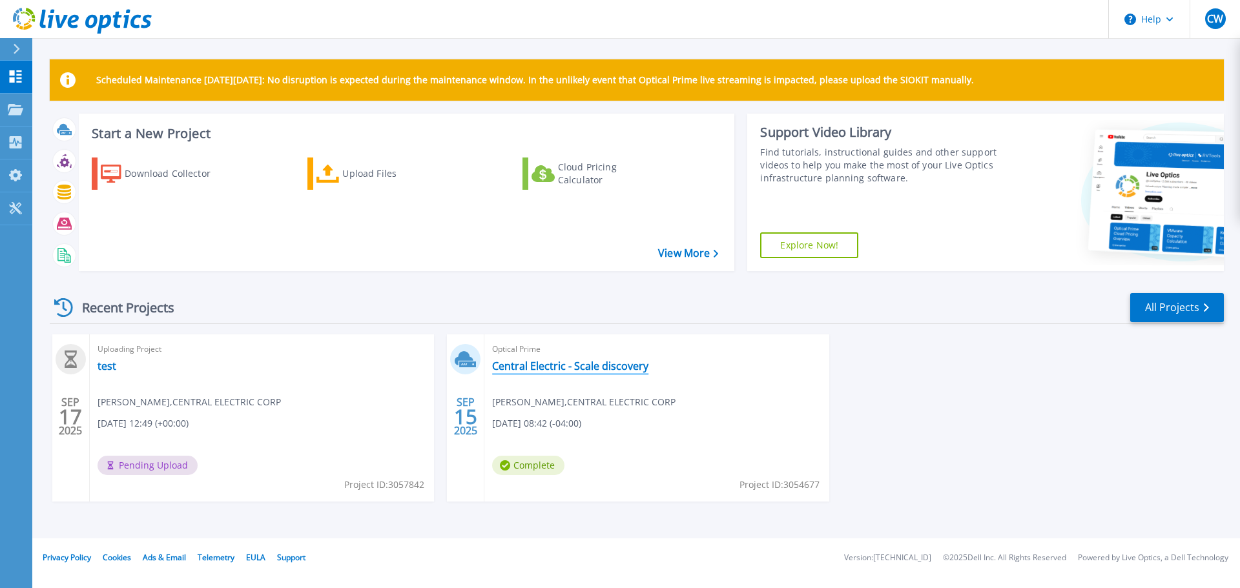
click at [590, 367] on link "Central Electric - Scale discovery" at bounding box center [570, 366] width 156 height 13
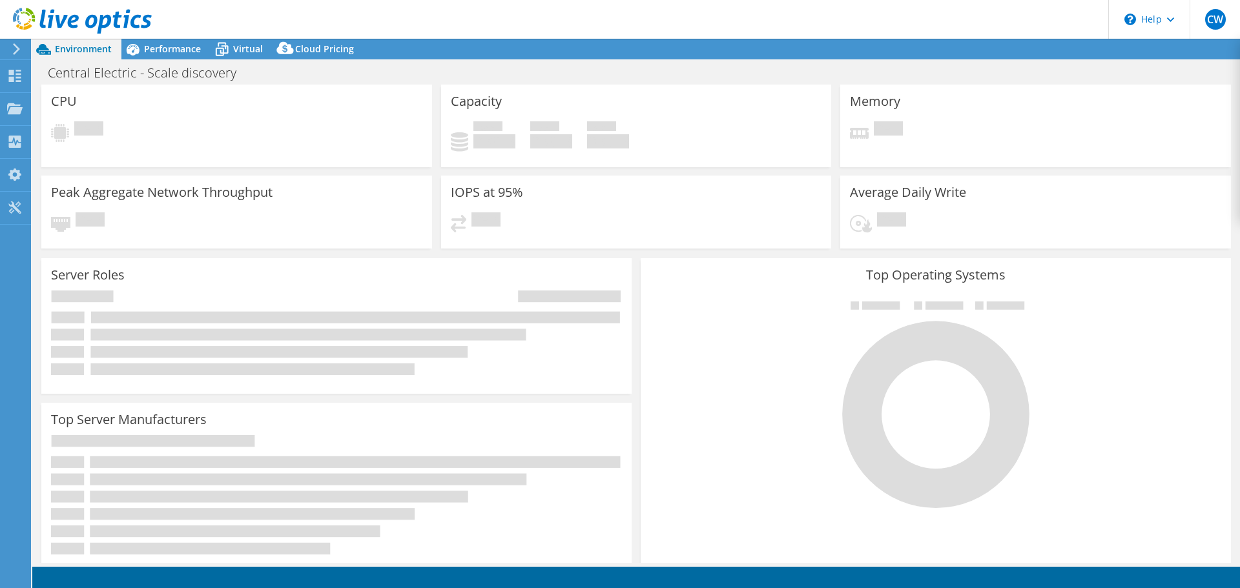
select select "USEast"
select select "USD"
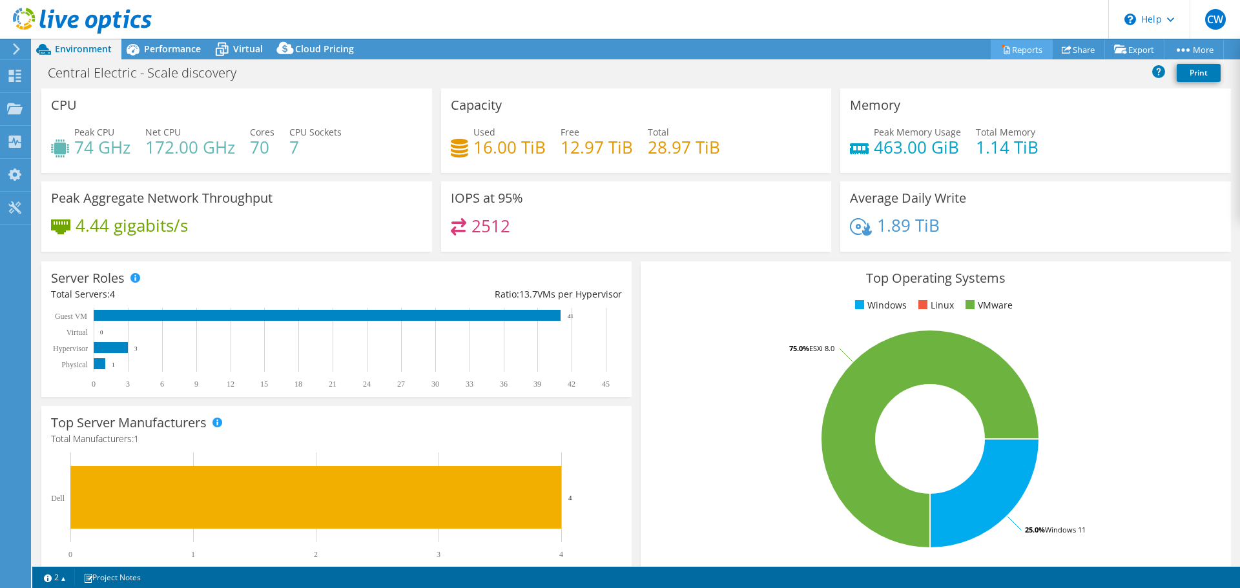
click at [1019, 48] on link "Reports" at bounding box center [1022, 49] width 62 height 20
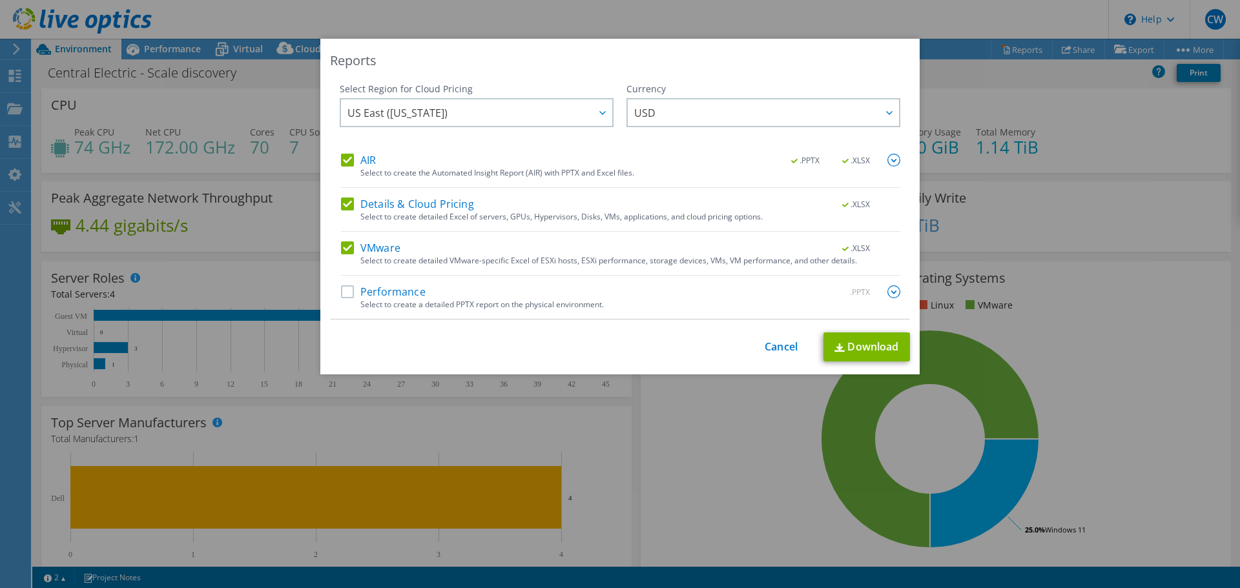
click at [407, 298] on label "Performance" at bounding box center [383, 291] width 85 height 13
click at [0, 0] on input "Performance" at bounding box center [0, 0] width 0 height 0
click at [888, 159] on img at bounding box center [893, 160] width 13 height 13
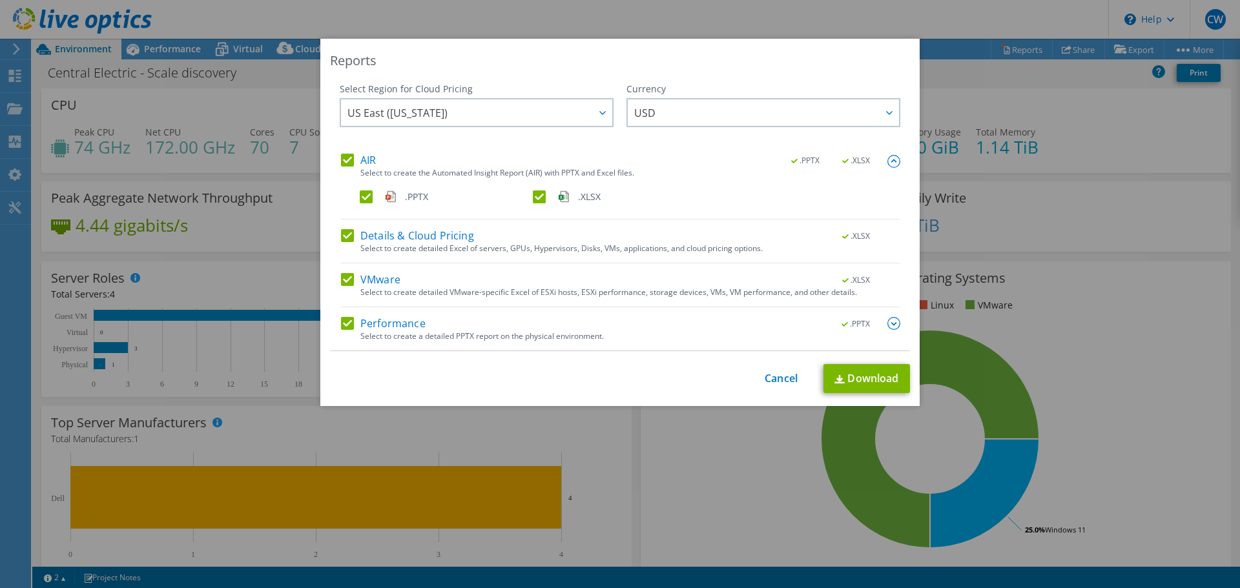
click at [887, 160] on img at bounding box center [893, 161] width 13 height 13
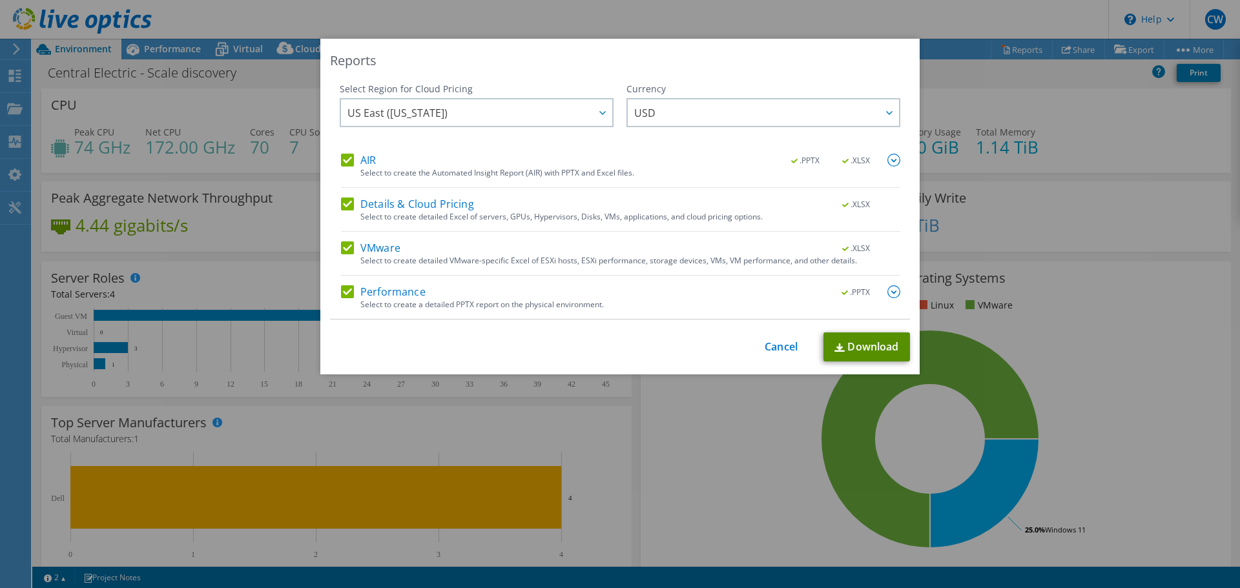
click at [880, 355] on link "Download" at bounding box center [866, 347] width 87 height 29
click at [767, 345] on link "Cancel" at bounding box center [781, 347] width 33 height 12
